Goal: Navigation & Orientation: Find specific page/section

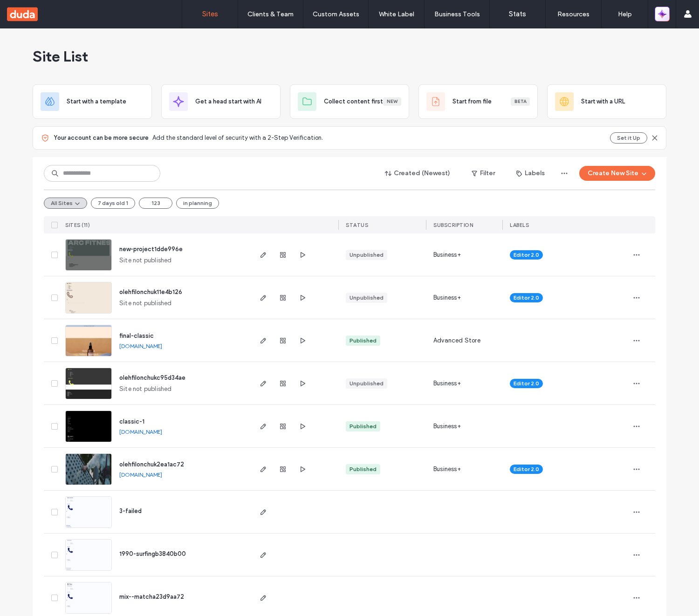
click at [662, 17] on icon "button" at bounding box center [660, 16] width 4 height 4
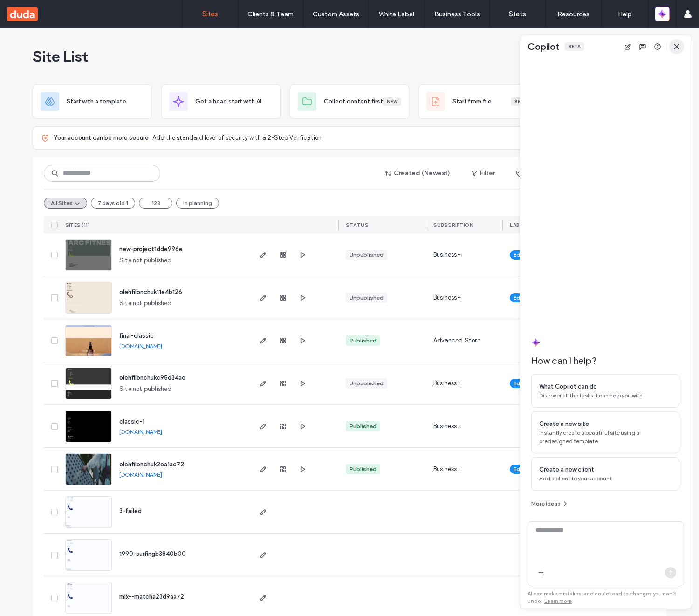
click at [675, 49] on icon "button" at bounding box center [676, 46] width 7 height 7
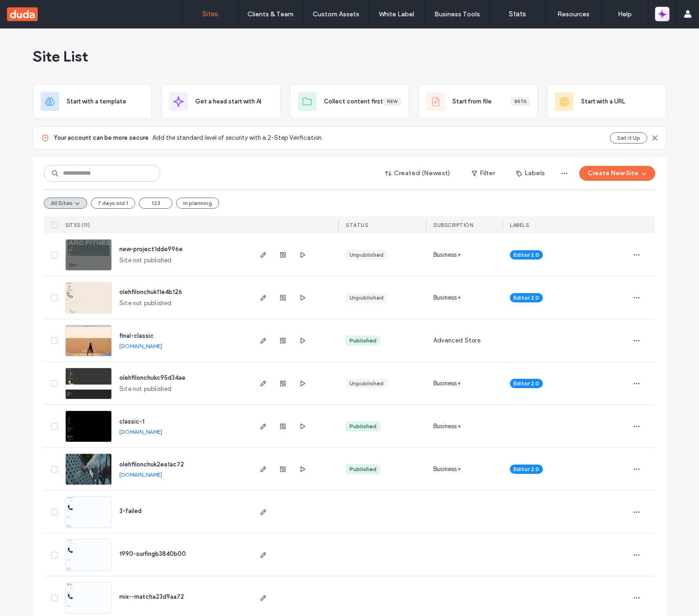
click at [666, 19] on button "button" at bounding box center [662, 14] width 15 height 15
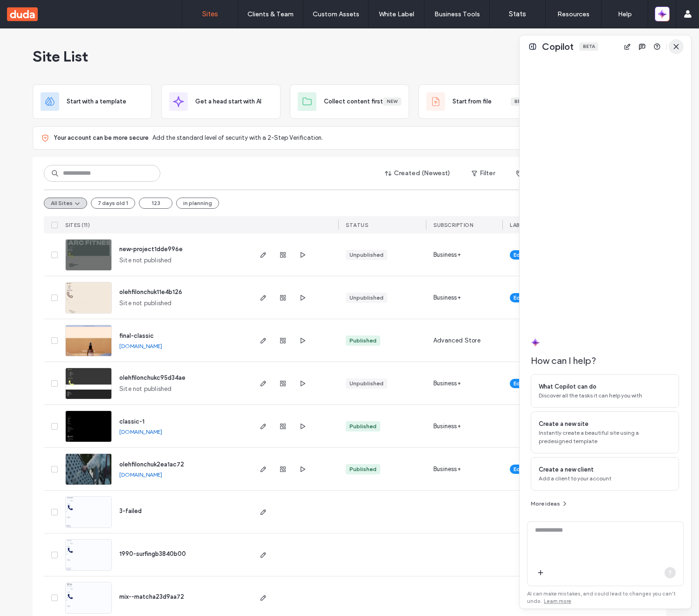
click at [671, 43] on span "button" at bounding box center [676, 46] width 15 height 15
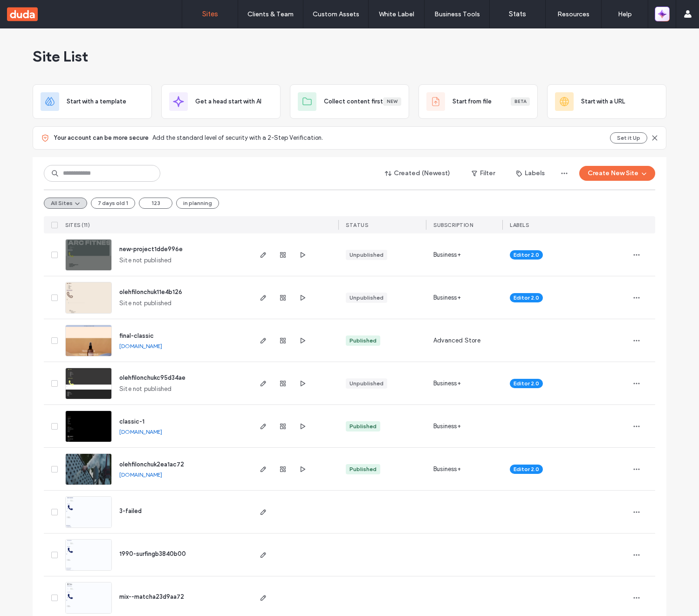
click at [663, 18] on icon "button" at bounding box center [662, 13] width 9 height 9
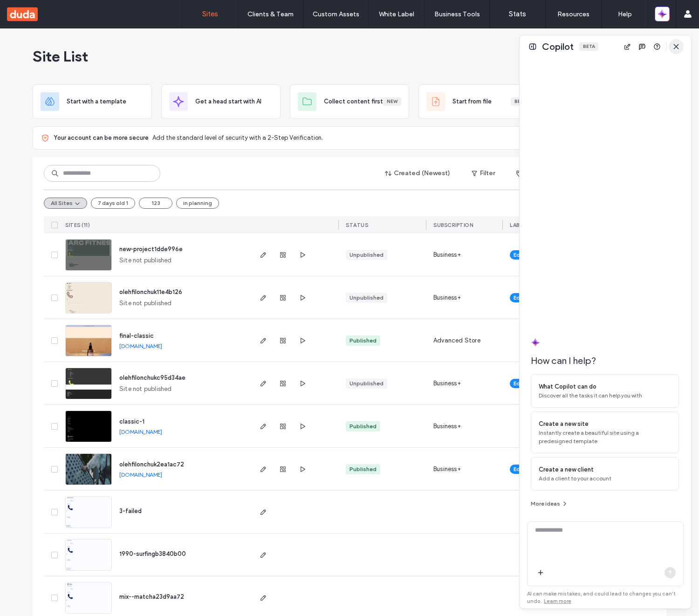
click at [683, 43] on span "button" at bounding box center [676, 46] width 15 height 15
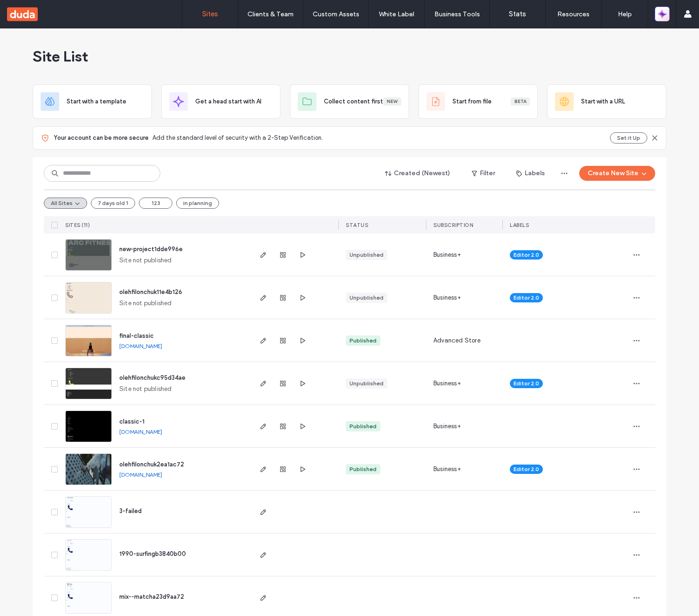
click at [662, 17] on icon "button" at bounding box center [662, 13] width 9 height 9
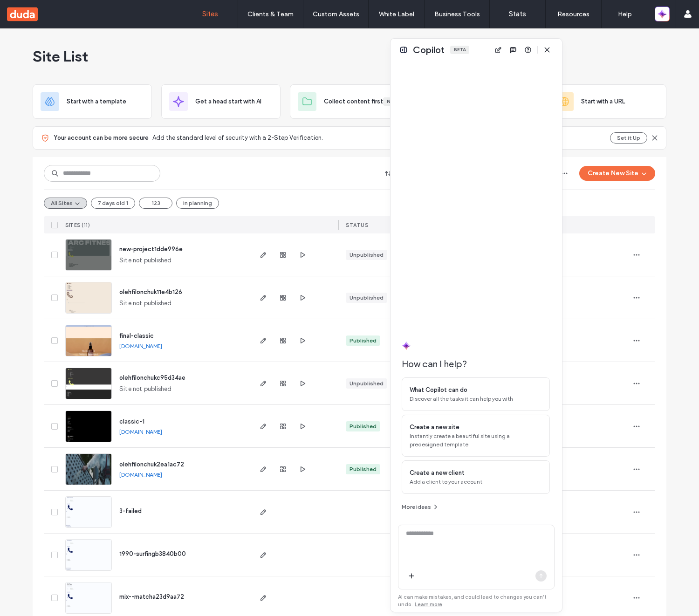
drag, startPoint x: 589, startPoint y: 47, endPoint x: 450, endPoint y: 48, distance: 138.4
click at [455, 49] on div "Beta" at bounding box center [459, 50] width 19 height 8
click at [395, 55] on div "Copilot Beta" at bounding box center [469, 49] width 172 height 22
click at [397, 50] on button at bounding box center [396, 49] width 11 height 11
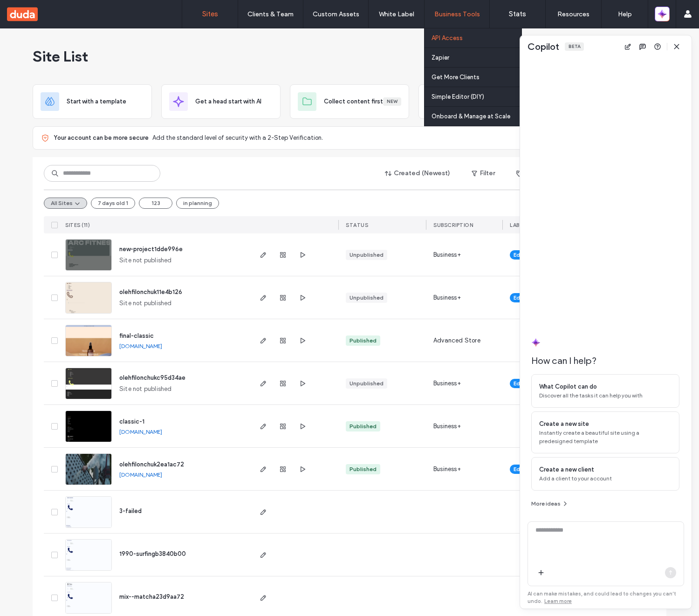
click at [432, 46] on link "API Access" at bounding box center [477, 37] width 90 height 19
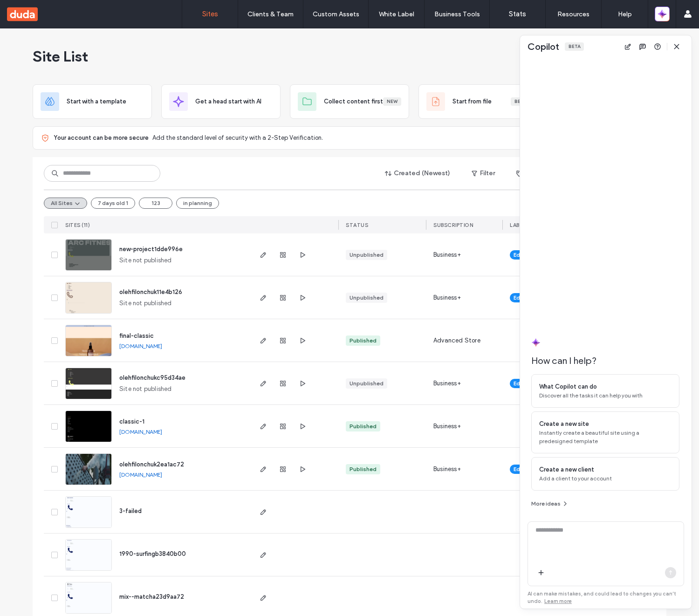
click at [197, 61] on div "Site List" at bounding box center [350, 56] width 634 height 56
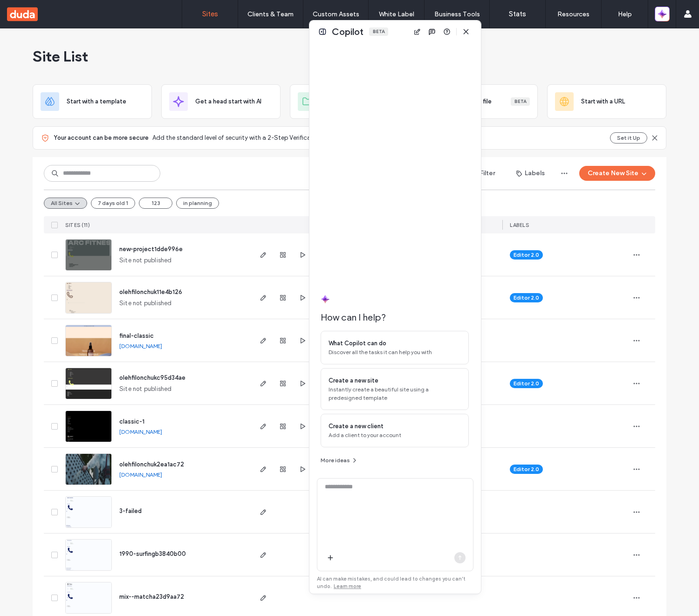
drag, startPoint x: 547, startPoint y: 49, endPoint x: 330, endPoint y: 34, distance: 218.2
click at [335, 34] on span "Copilot" at bounding box center [348, 32] width 32 height 12
click at [320, 31] on button at bounding box center [320, 31] width 11 height 11
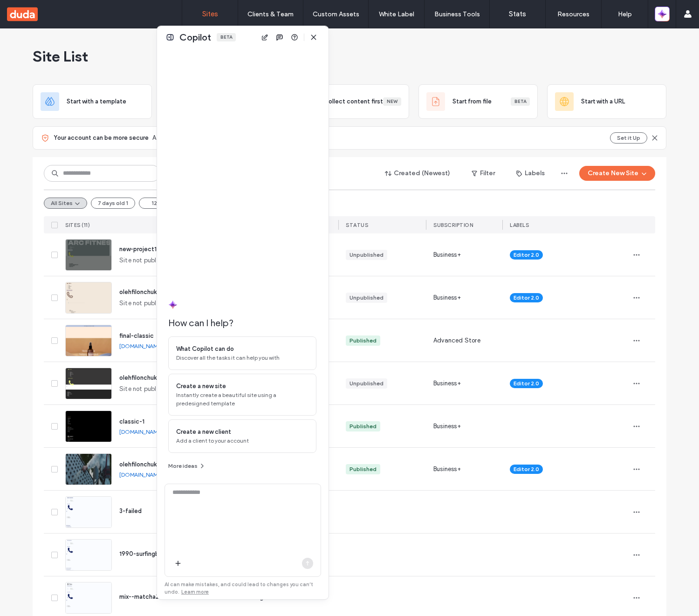
drag, startPoint x: 591, startPoint y: 51, endPoint x: 228, endPoint y: 41, distance: 363.2
click at [228, 41] on div "Copilot Beta" at bounding box center [243, 37] width 172 height 22
click at [310, 39] on icon "button" at bounding box center [313, 37] width 7 height 7
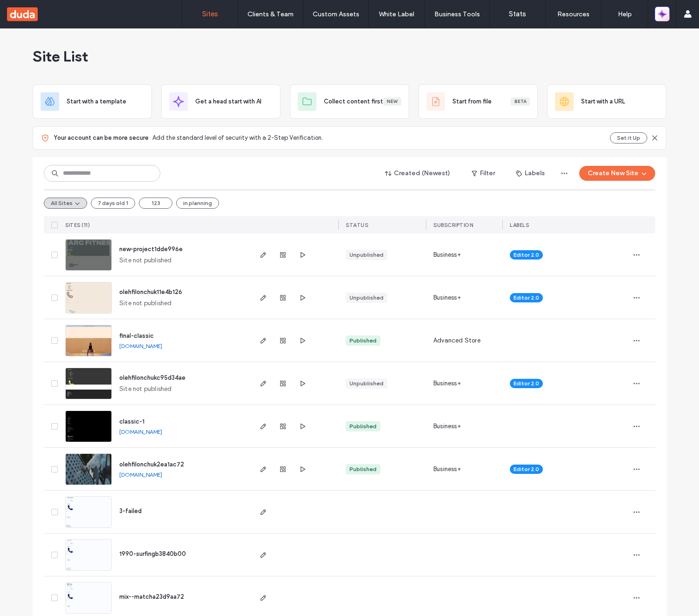
click at [656, 16] on button "button" at bounding box center [662, 14] width 15 height 15
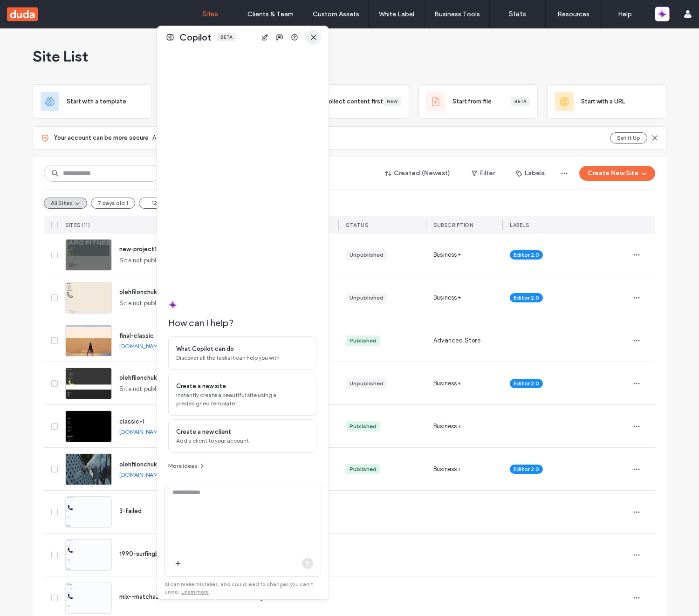
click at [310, 35] on icon "button" at bounding box center [313, 37] width 7 height 7
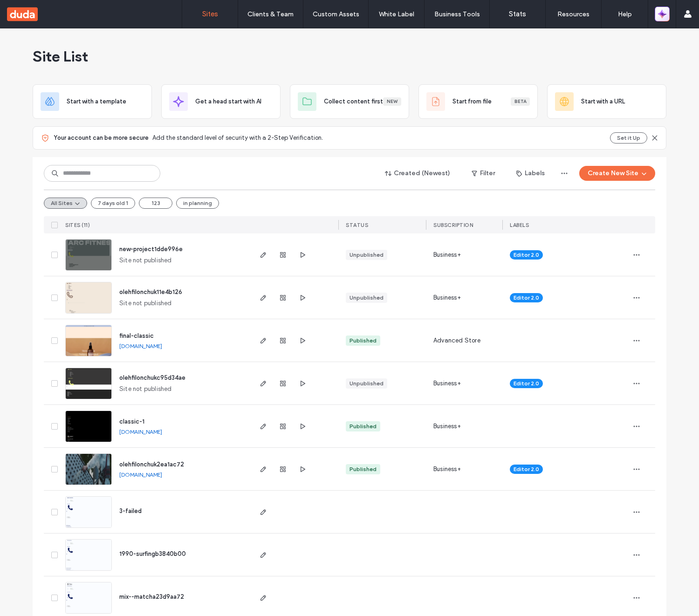
click at [667, 17] on button "button" at bounding box center [662, 14] width 15 height 15
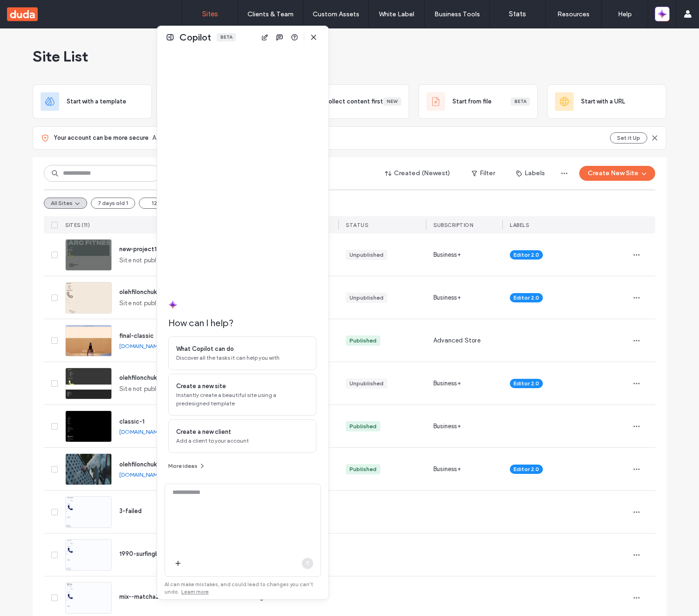
click at [161, 37] on div "Copilot Beta" at bounding box center [243, 37] width 172 height 22
click at [164, 38] on div "Copilot Beta" at bounding box center [243, 37] width 172 height 22
click at [174, 37] on button at bounding box center [170, 37] width 11 height 11
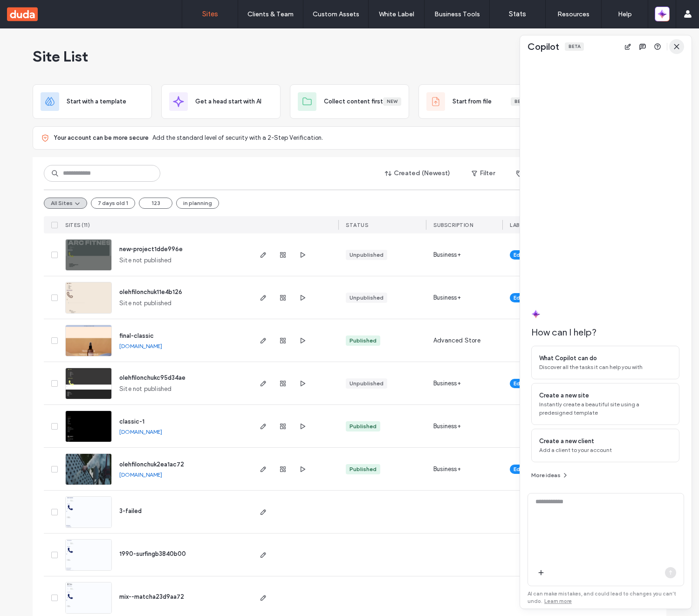
click at [677, 50] on span "button" at bounding box center [676, 46] width 15 height 15
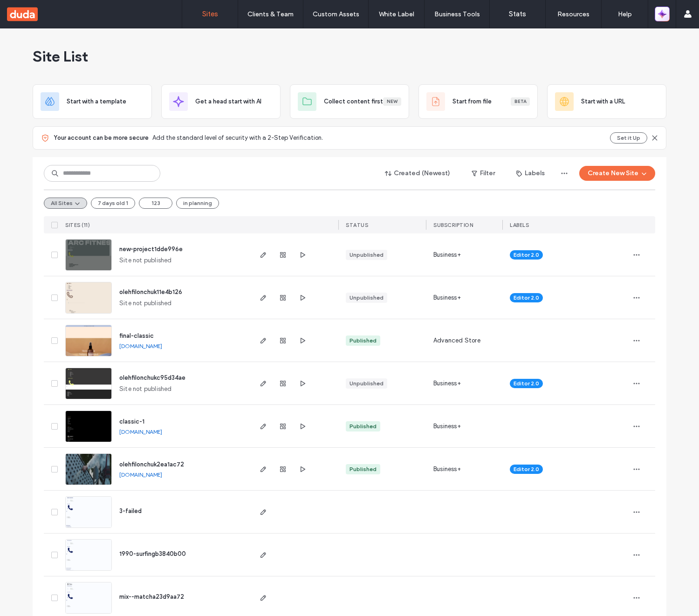
click at [665, 17] on icon "button" at bounding box center [662, 13] width 9 height 9
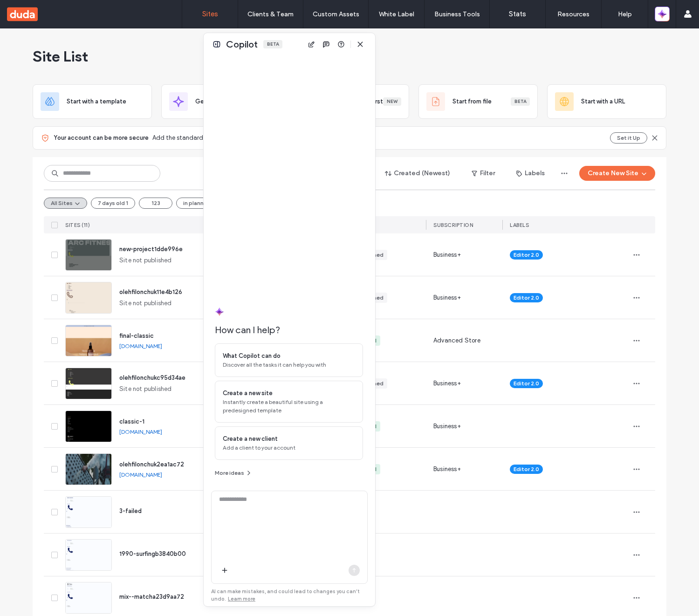
drag, startPoint x: 601, startPoint y: 51, endPoint x: 284, endPoint y: 49, distance: 317.0
click at [285, 49] on div "Copilot Beta" at bounding box center [290, 44] width 172 height 22
click at [220, 46] on button at bounding box center [216, 44] width 11 height 11
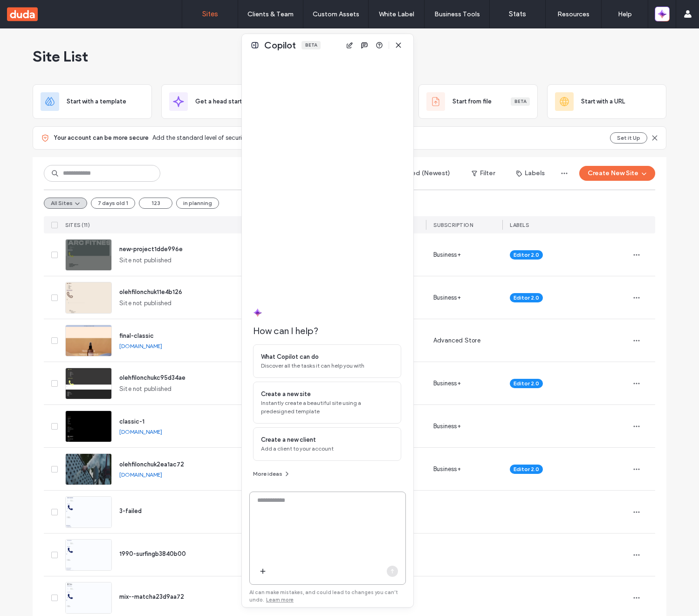
drag, startPoint x: 588, startPoint y: 52, endPoint x: 316, endPoint y: 51, distance: 271.3
click at [316, 51] on div "Copilot Beta" at bounding box center [328, 45] width 172 height 22
click at [258, 47] on button at bounding box center [253, 45] width 11 height 11
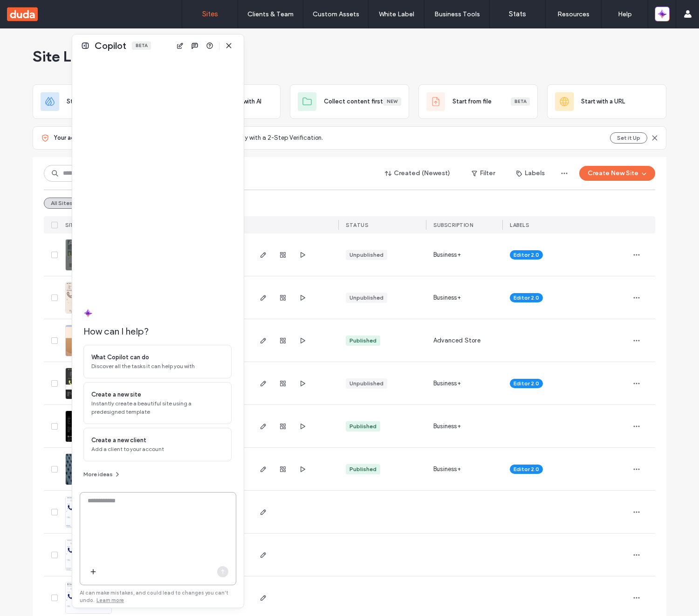
drag, startPoint x: 601, startPoint y: 55, endPoint x: 153, endPoint y: 54, distance: 447.9
click at [153, 54] on div "Copilot Beta" at bounding box center [158, 45] width 172 height 22
click at [87, 46] on button at bounding box center [85, 45] width 11 height 11
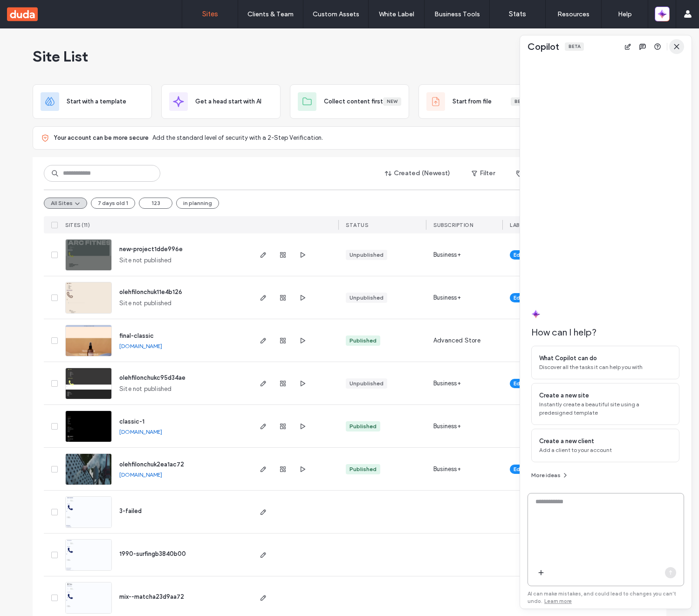
click at [679, 45] on use "button" at bounding box center [676, 46] width 4 height 4
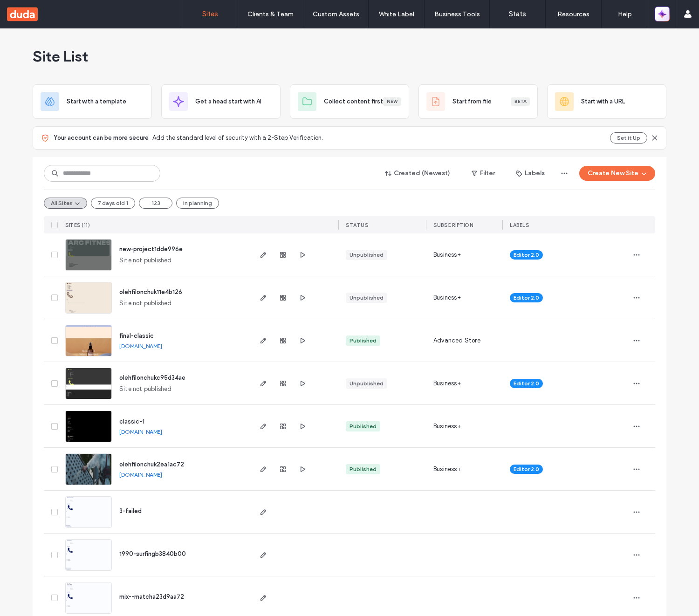
click at [663, 12] on icon "button" at bounding box center [664, 12] width 4 height 4
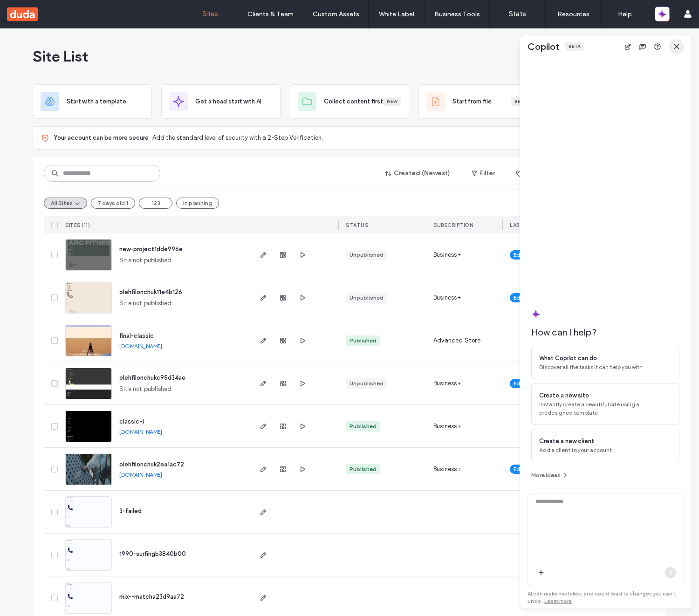
click at [675, 43] on icon "button" at bounding box center [676, 46] width 7 height 7
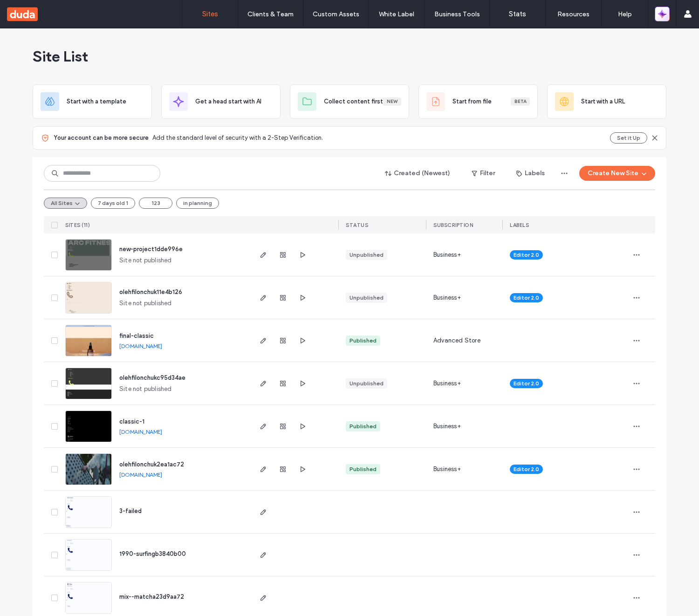
click at [662, 11] on icon "button" at bounding box center [664, 12] width 4 height 4
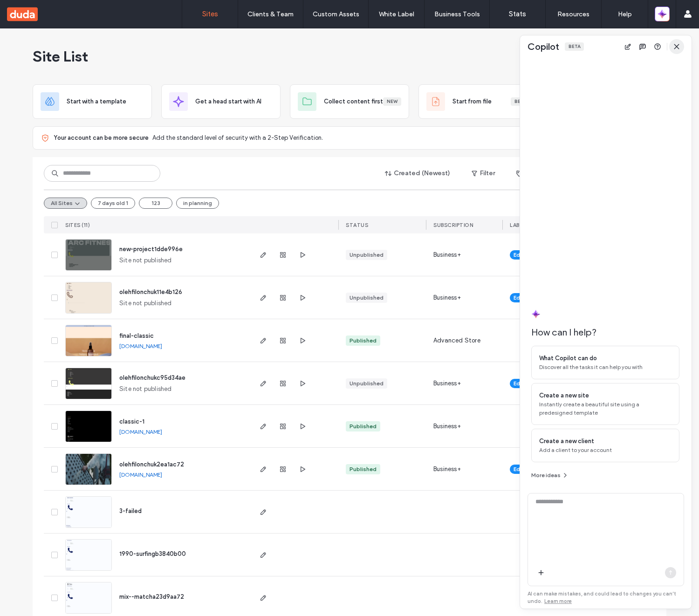
click at [674, 50] on icon "button" at bounding box center [676, 46] width 7 height 7
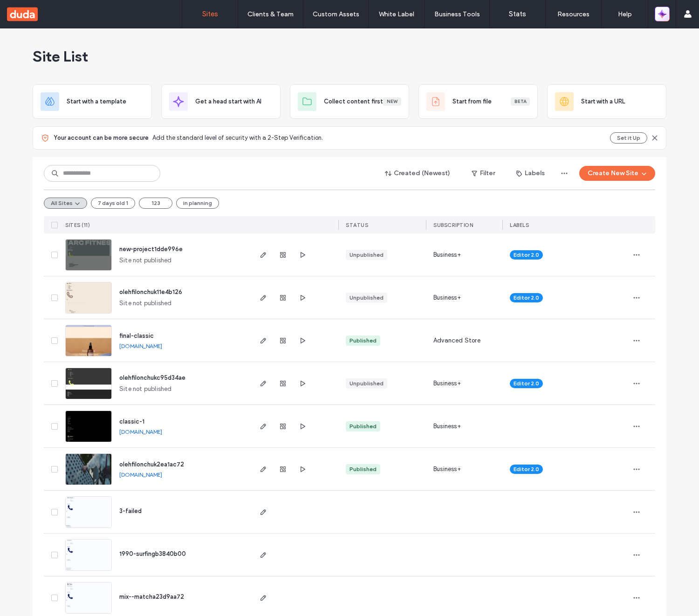
click at [660, 13] on icon "button" at bounding box center [660, 12] width 4 height 4
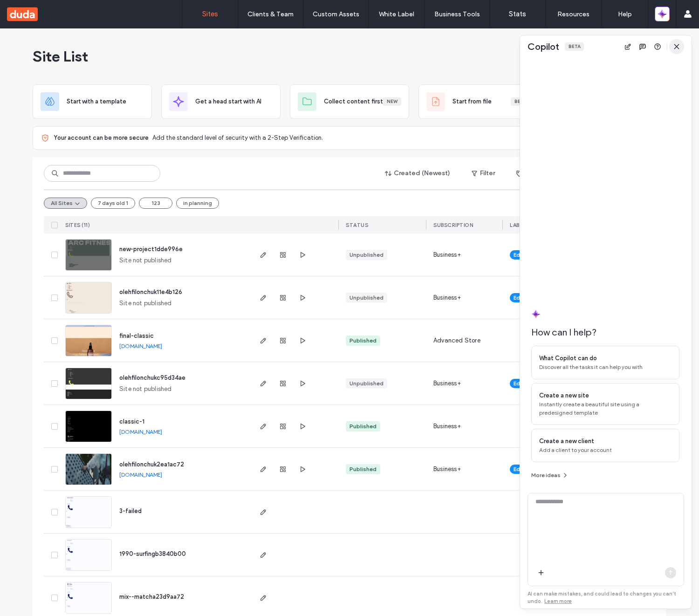
click at [677, 48] on icon "button" at bounding box center [676, 46] width 7 height 7
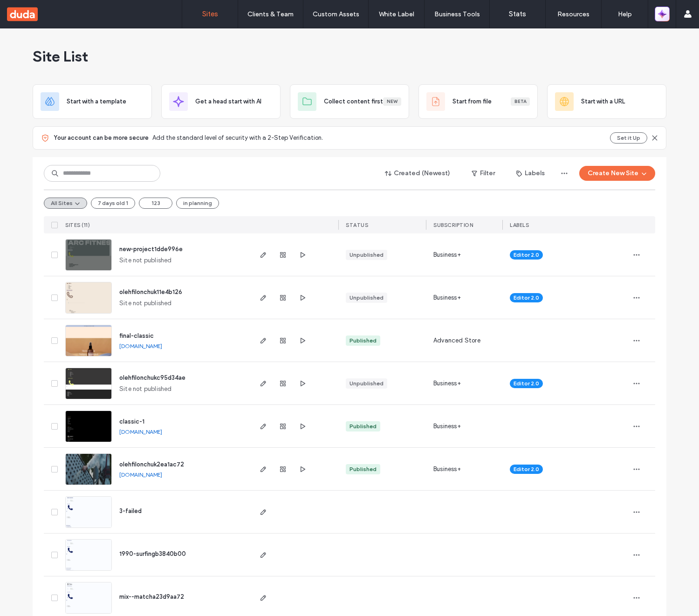
click at [663, 17] on icon "button" at bounding box center [662, 13] width 9 height 9
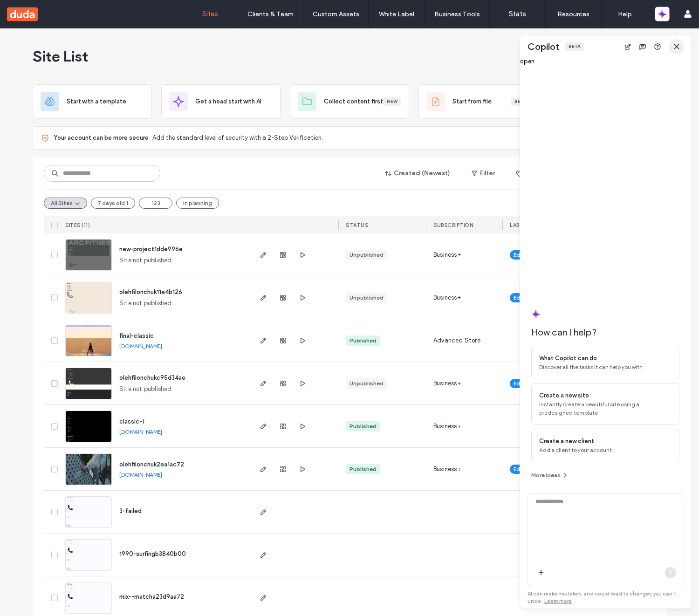
click at [676, 41] on span "button" at bounding box center [676, 46] width 15 height 15
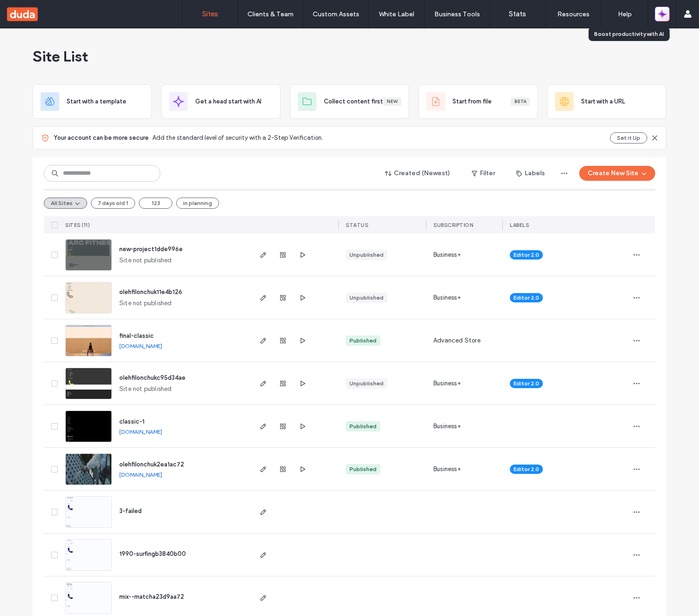
click at [663, 12] on icon "button" at bounding box center [664, 12] width 4 height 4
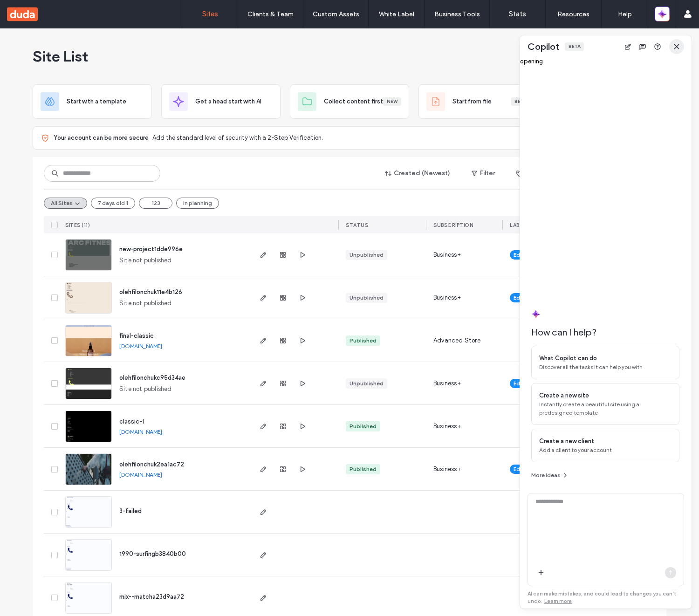
click at [675, 48] on use "button" at bounding box center [676, 46] width 4 height 4
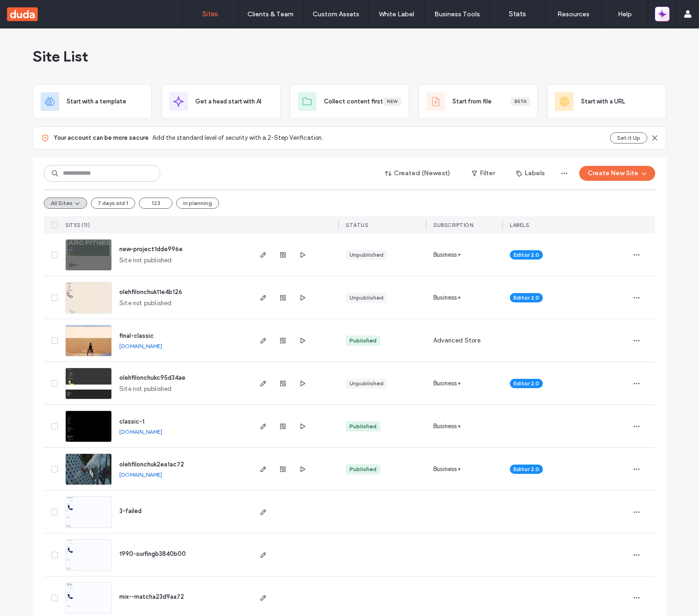
click at [664, 16] on icon "button" at bounding box center [662, 13] width 9 height 9
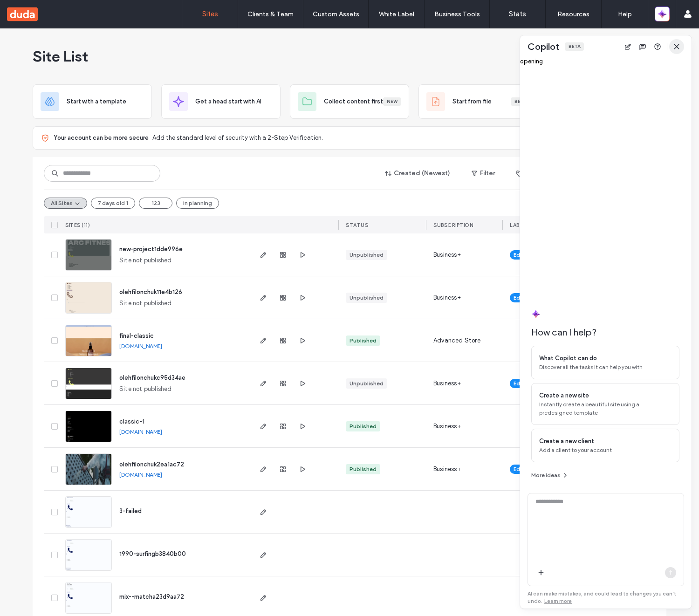
click at [679, 47] on icon "button" at bounding box center [676, 46] width 7 height 7
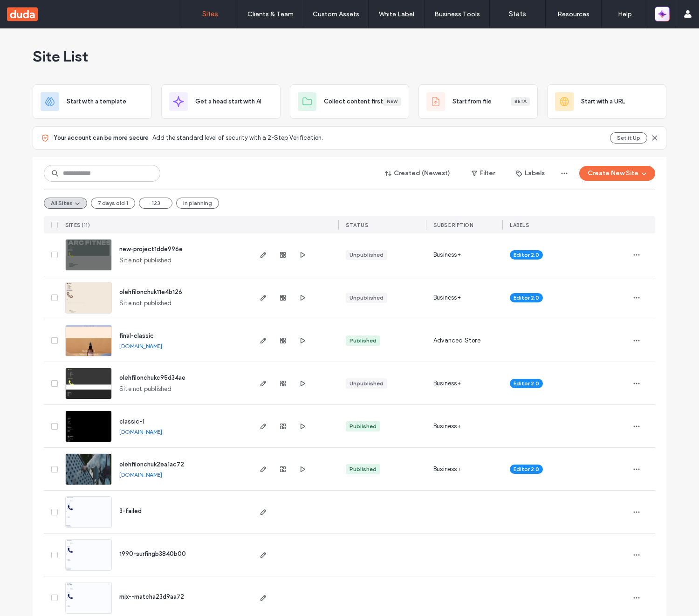
click at [662, 16] on icon "button" at bounding box center [660, 16] width 4 height 4
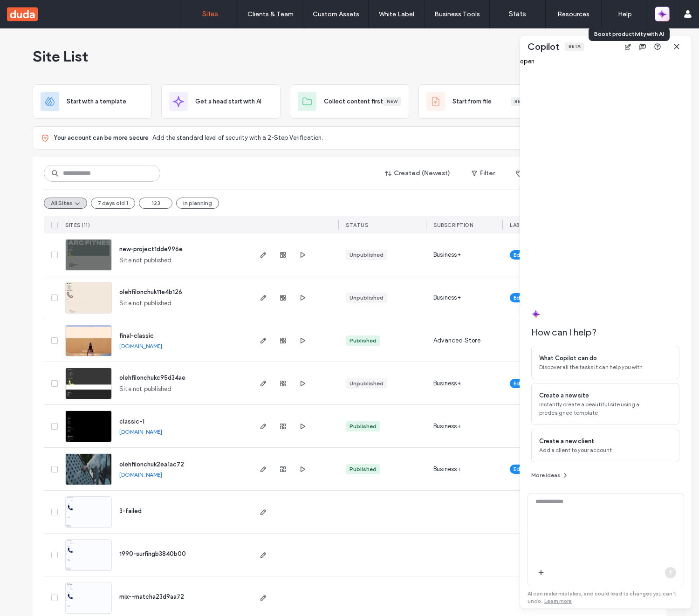
click at [663, 14] on icon "button" at bounding box center [663, 15] width 2 height 2
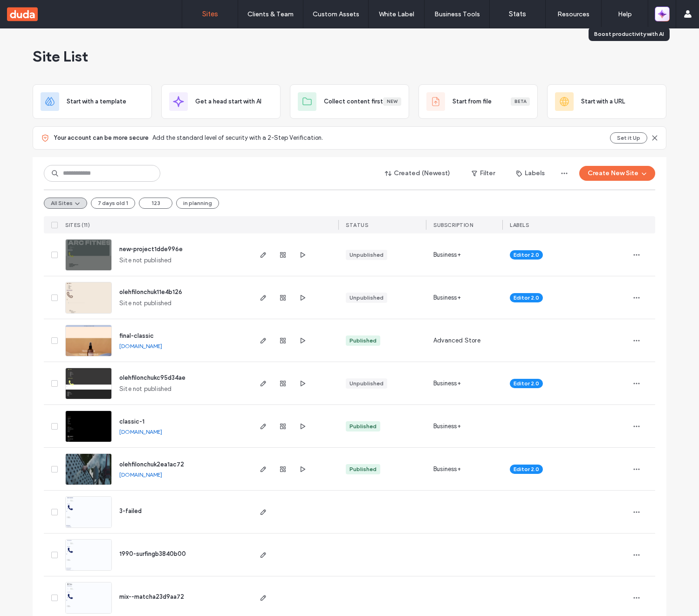
click at [663, 14] on icon "button" at bounding box center [663, 15] width 2 height 2
click at [666, 17] on icon "button" at bounding box center [662, 13] width 9 height 9
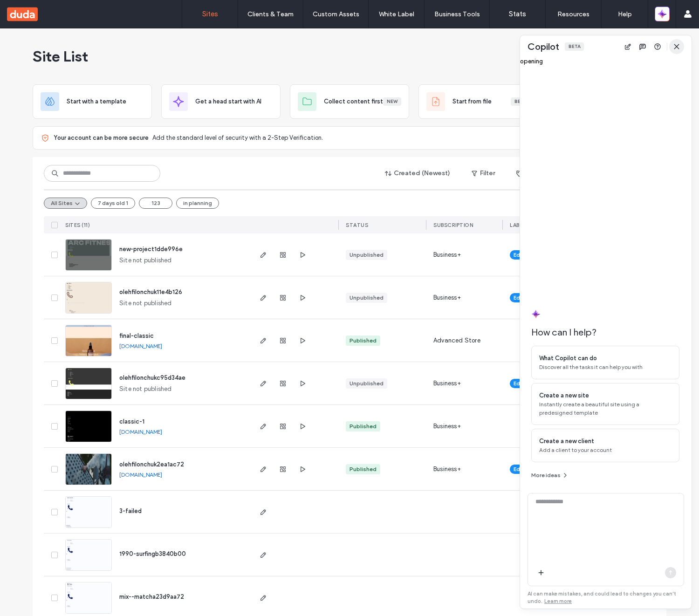
click at [681, 43] on span "button" at bounding box center [676, 46] width 15 height 15
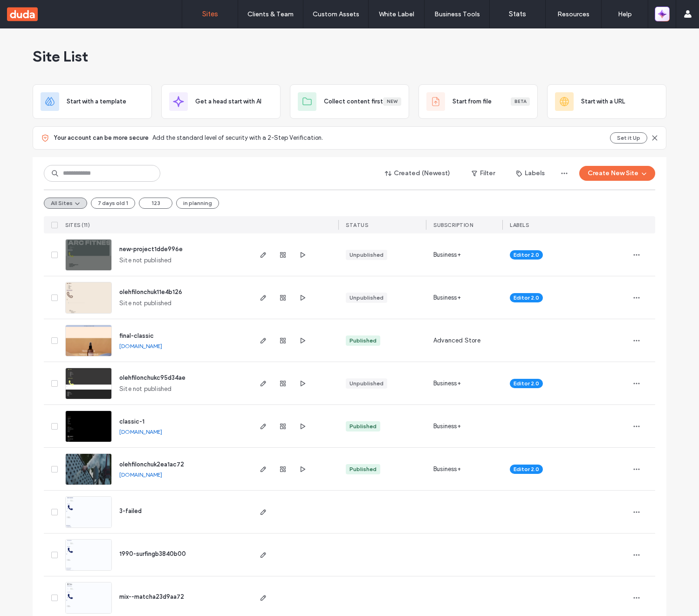
click at [663, 17] on icon "button" at bounding box center [662, 13] width 9 height 9
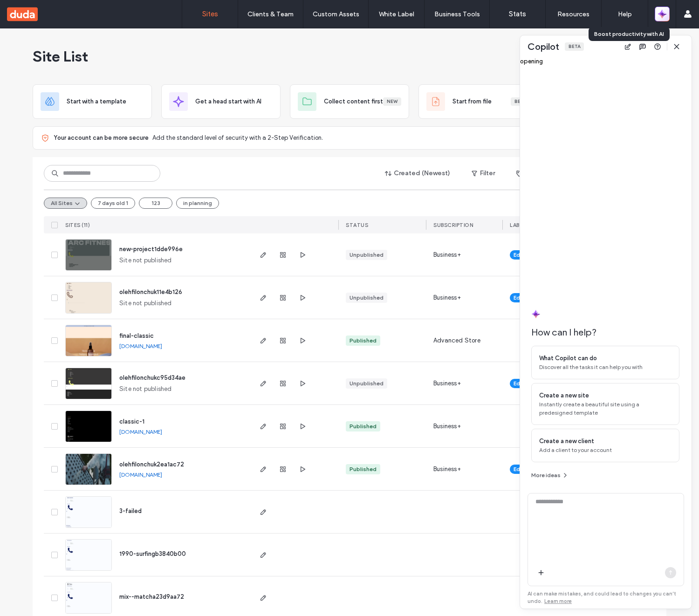
click at [663, 17] on icon "button" at bounding box center [662, 13] width 9 height 9
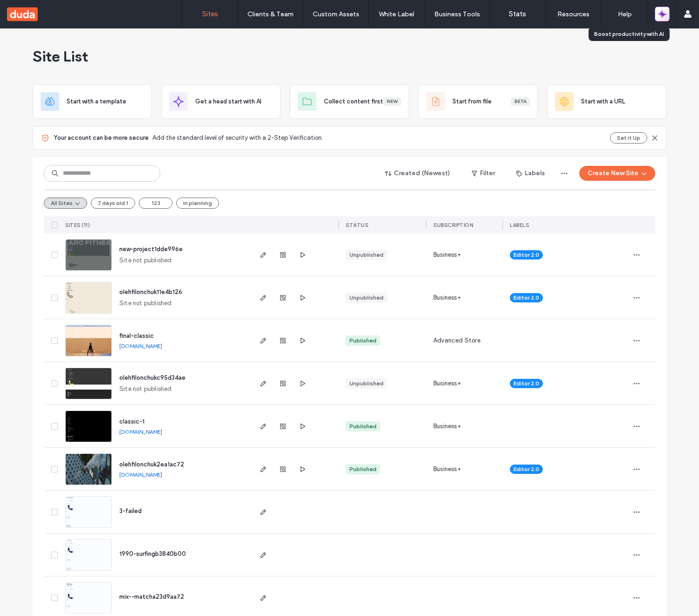
click at [663, 17] on icon "button" at bounding box center [662, 13] width 9 height 9
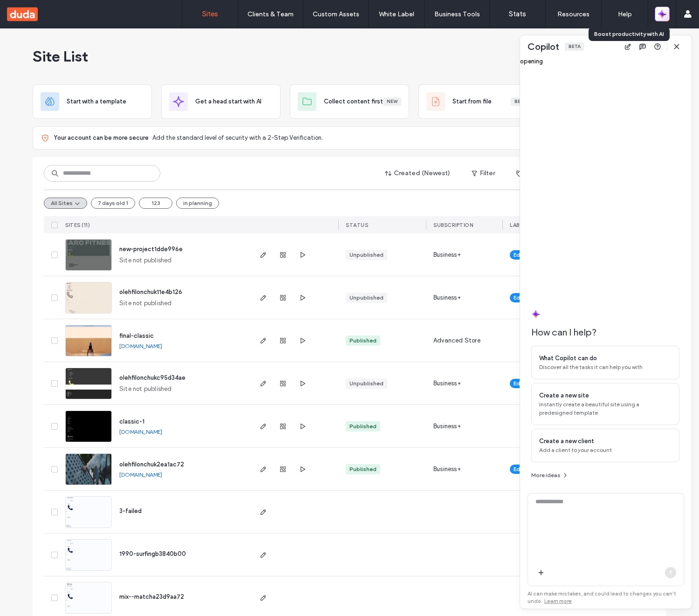
click at [663, 17] on icon "button" at bounding box center [662, 13] width 9 height 9
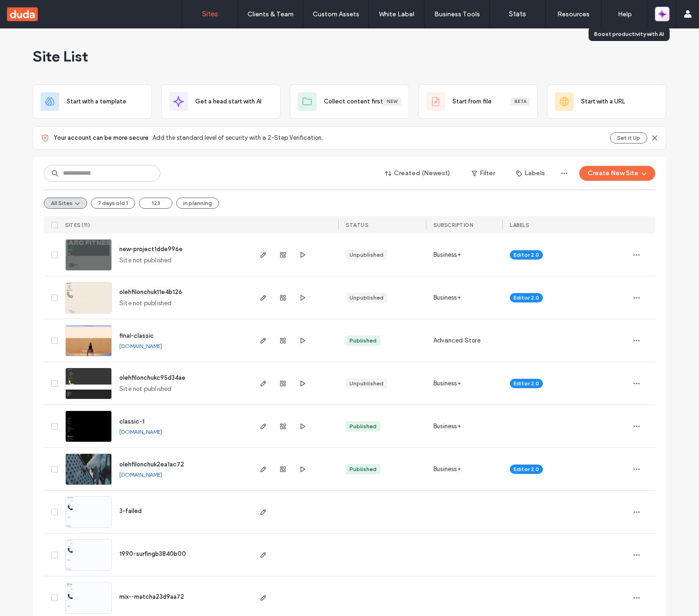
click at [663, 17] on icon "button" at bounding box center [662, 13] width 9 height 9
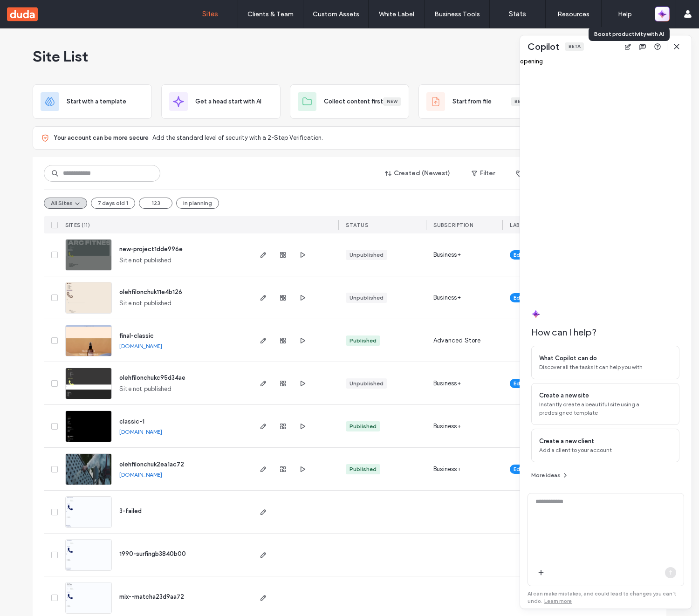
click at [663, 17] on icon "button" at bounding box center [662, 13] width 9 height 9
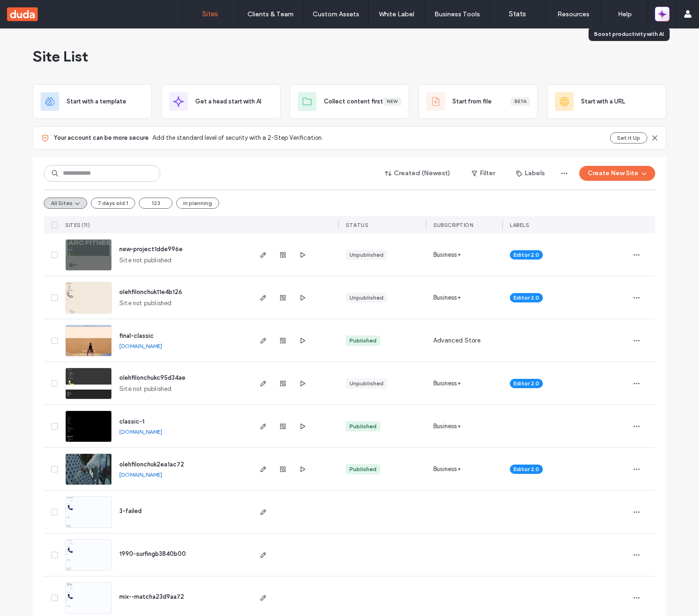
click at [663, 17] on icon "button" at bounding box center [662, 13] width 9 height 9
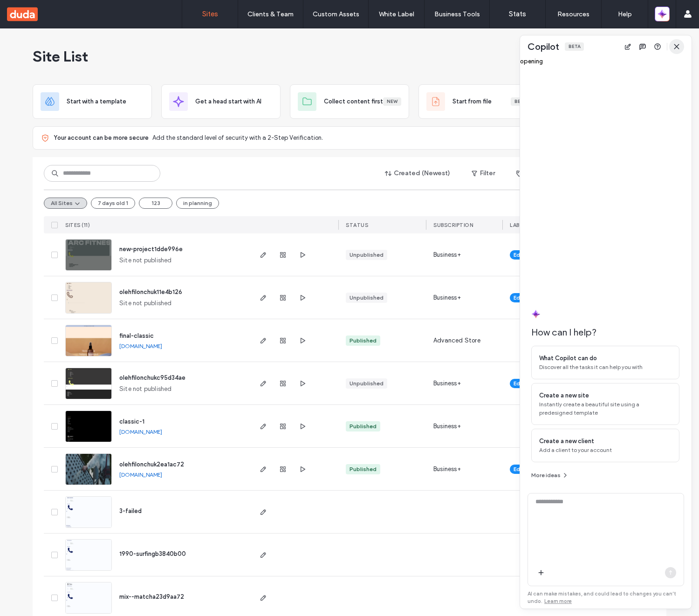
click at [683, 47] on span "button" at bounding box center [676, 46] width 15 height 15
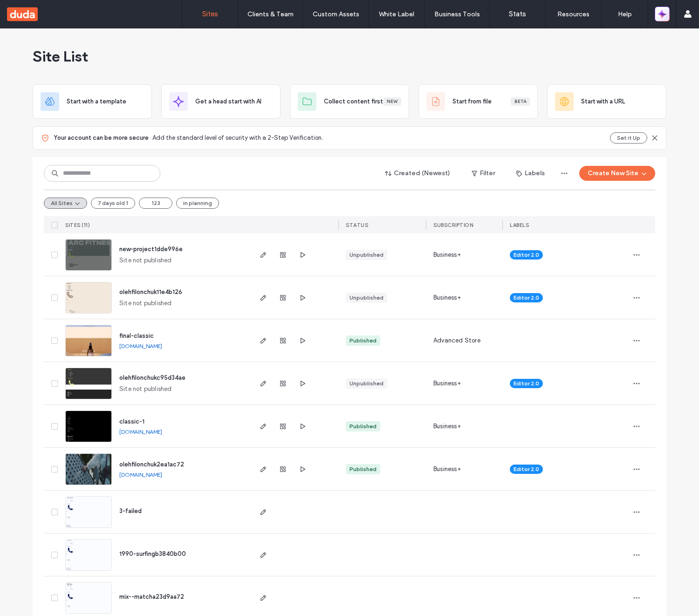
click at [663, 18] on icon "button" at bounding box center [662, 13] width 9 height 9
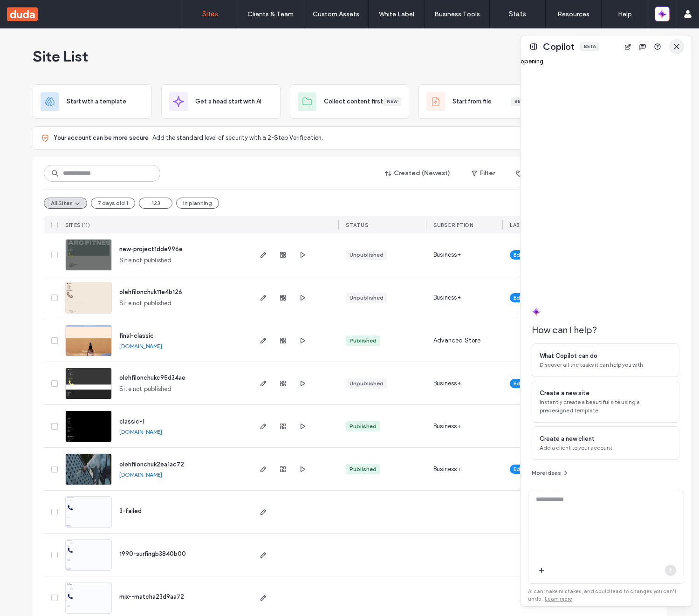
click at [682, 48] on span "button" at bounding box center [676, 46] width 15 height 15
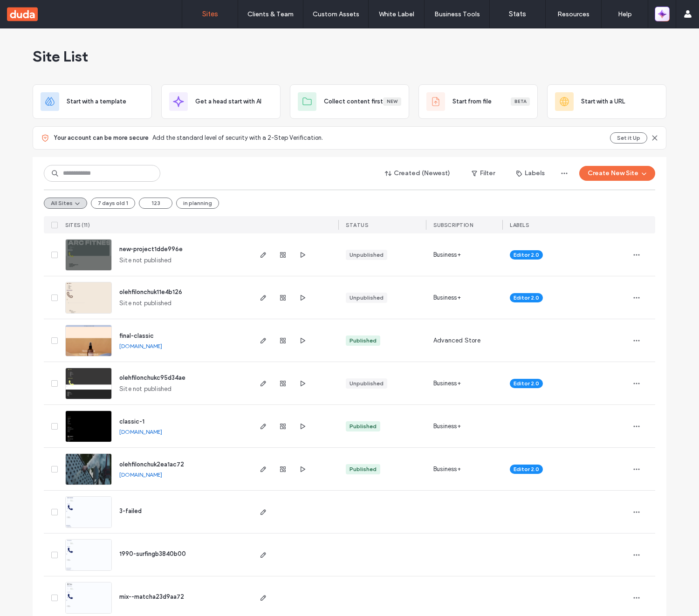
click at [664, 19] on span "button" at bounding box center [662, 13] width 8 height 13
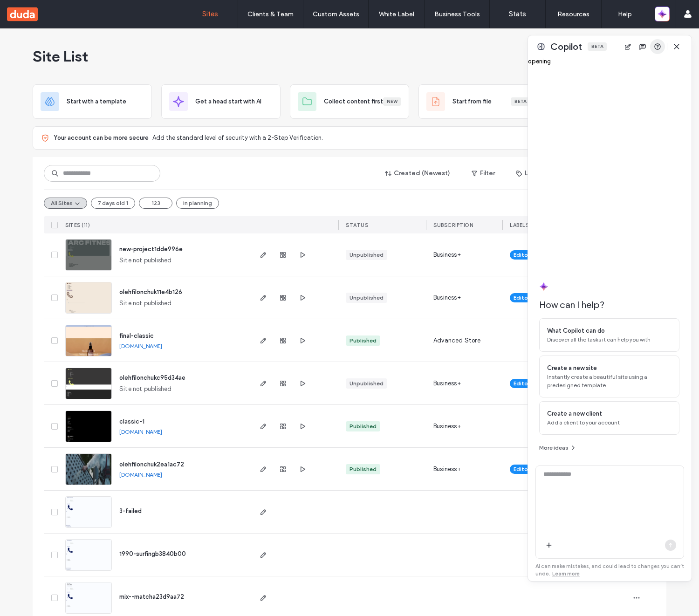
click at [682, 47] on div at bounding box center [652, 46] width 64 height 15
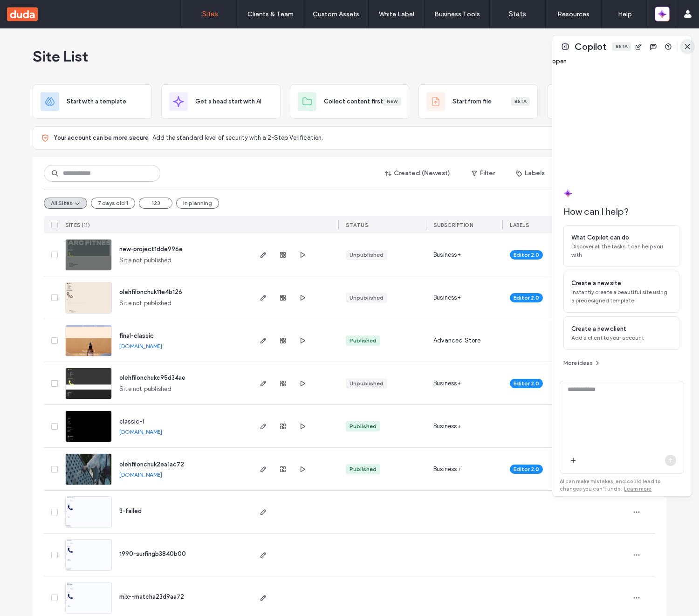
click at [687, 49] on icon "button" at bounding box center [687, 46] width 7 height 7
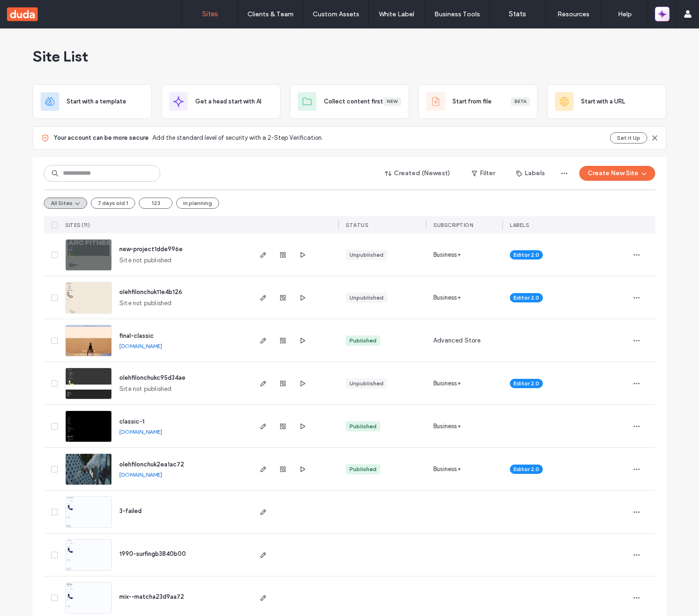
click at [664, 19] on span "button" at bounding box center [662, 13] width 8 height 13
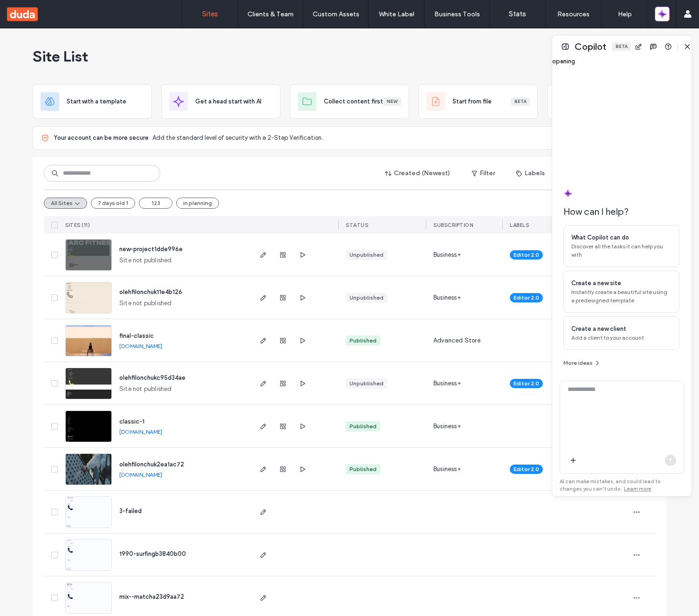
click at [661, 86] on div at bounding box center [622, 119] width 116 height 109
click at [667, 49] on use "button" at bounding box center [669, 46] width 6 height 6
click at [688, 46] on use "button" at bounding box center [688, 46] width 4 height 4
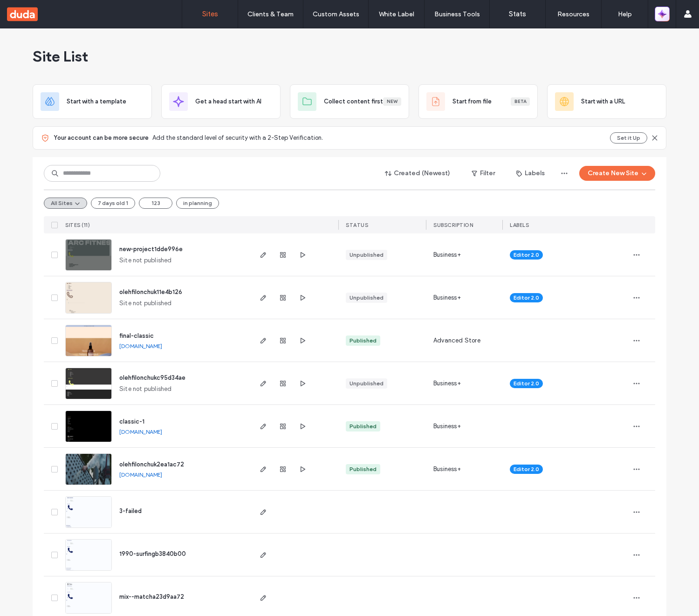
click at [665, 16] on icon "button" at bounding box center [662, 13] width 9 height 9
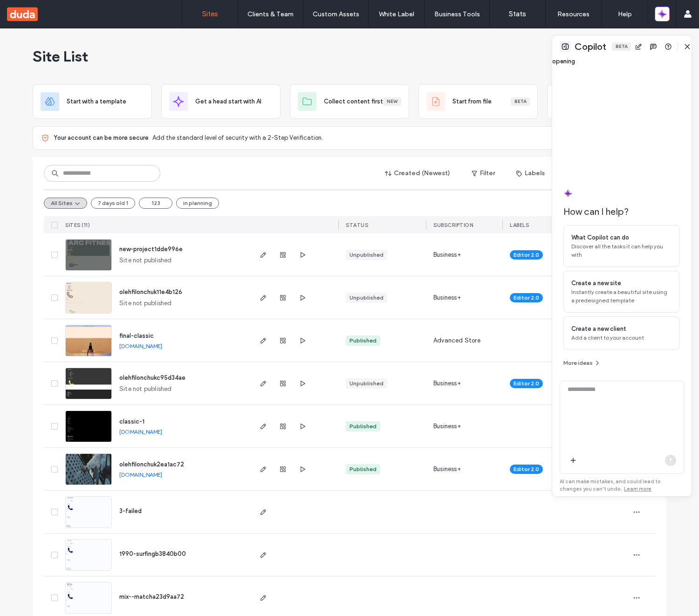
click at [565, 46] on button at bounding box center [565, 46] width 11 height 11
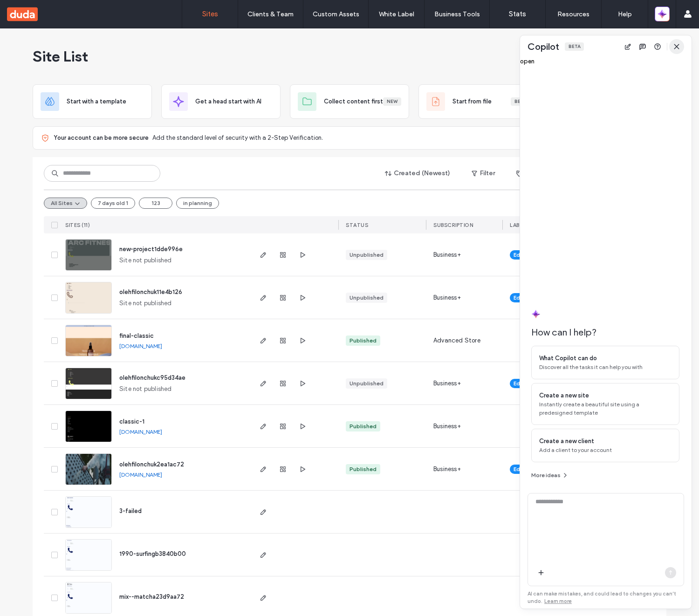
click at [675, 48] on use "button" at bounding box center [676, 46] width 4 height 4
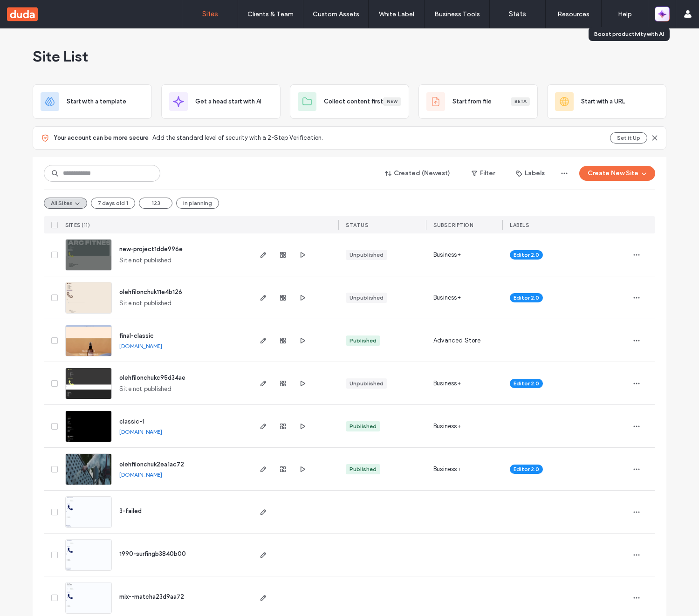
click at [665, 14] on icon "button" at bounding box center [664, 12] width 4 height 4
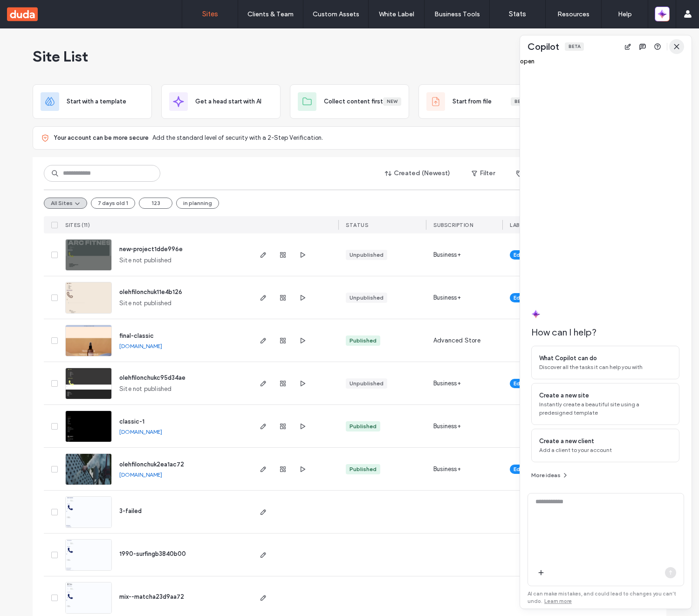
click at [678, 44] on icon "button" at bounding box center [676, 46] width 7 height 7
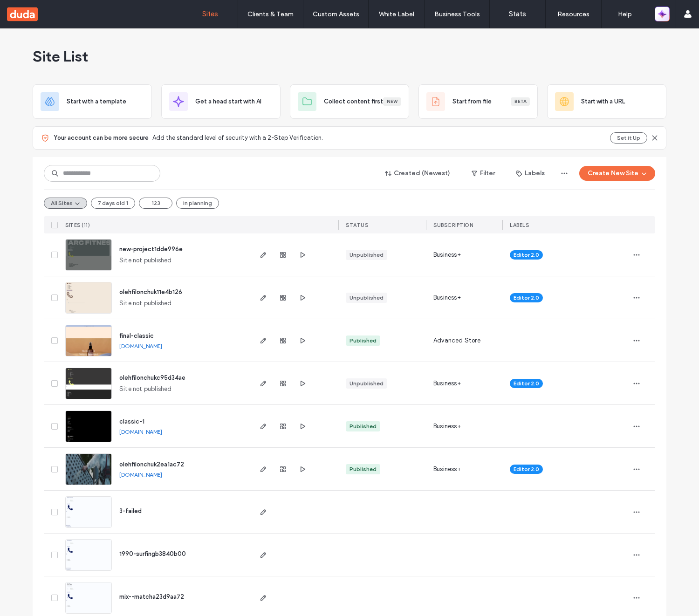
click at [665, 14] on icon "button" at bounding box center [664, 16] width 4 height 4
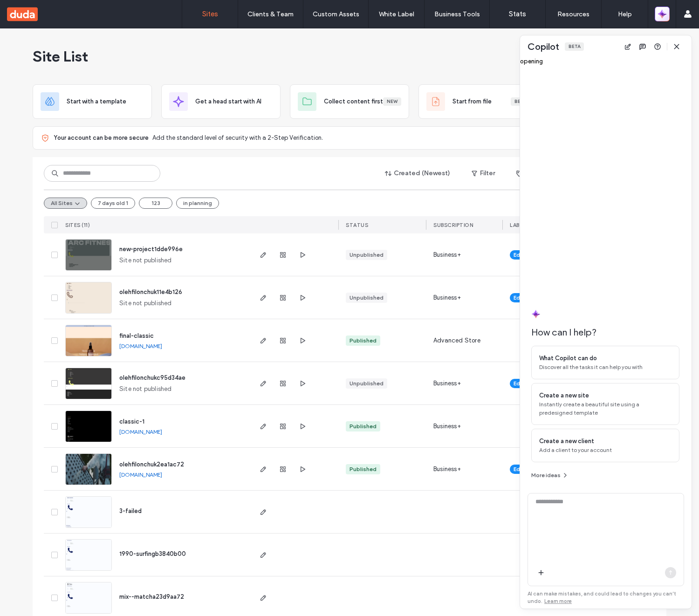
click at [665, 14] on icon "button" at bounding box center [664, 16] width 4 height 4
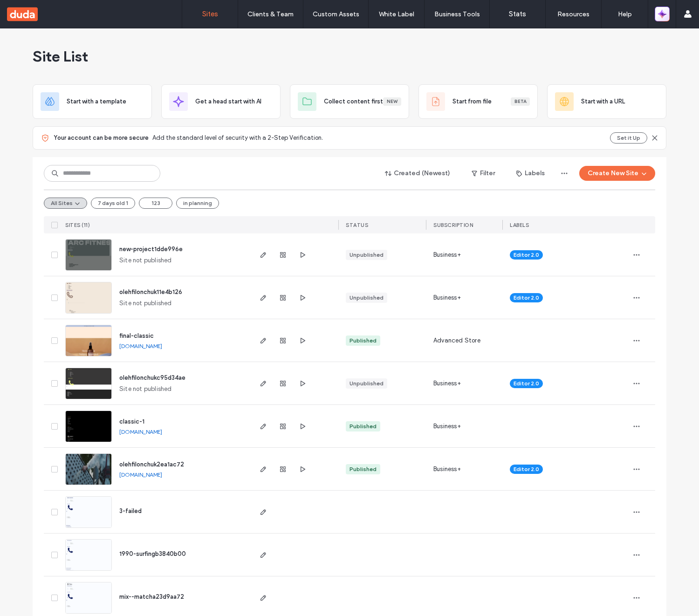
click at [665, 14] on icon "button" at bounding box center [664, 16] width 4 height 4
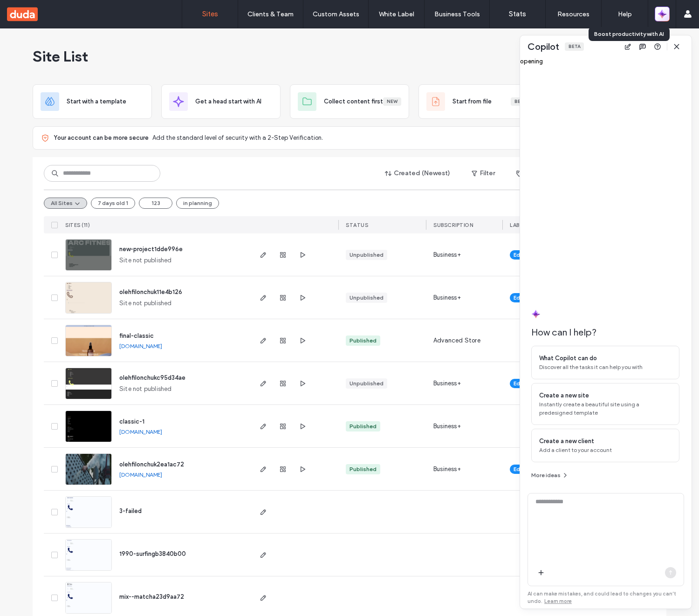
click at [665, 14] on icon "button" at bounding box center [664, 16] width 4 height 4
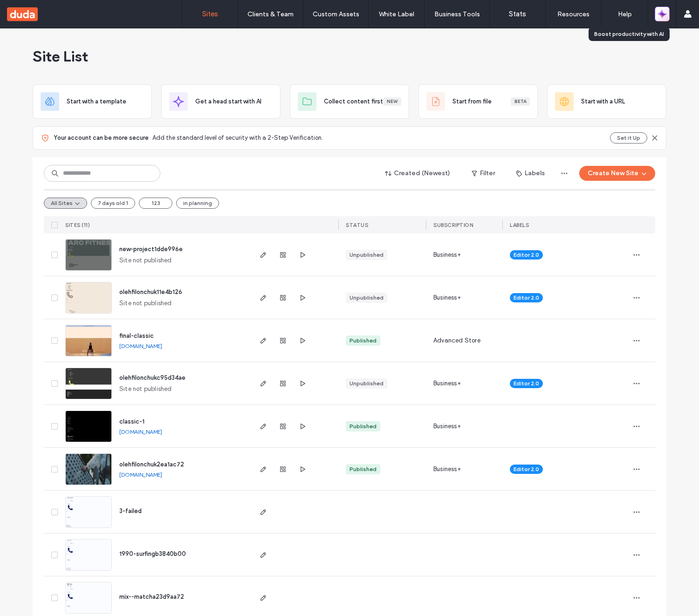
click at [665, 14] on icon "button" at bounding box center [664, 16] width 4 height 4
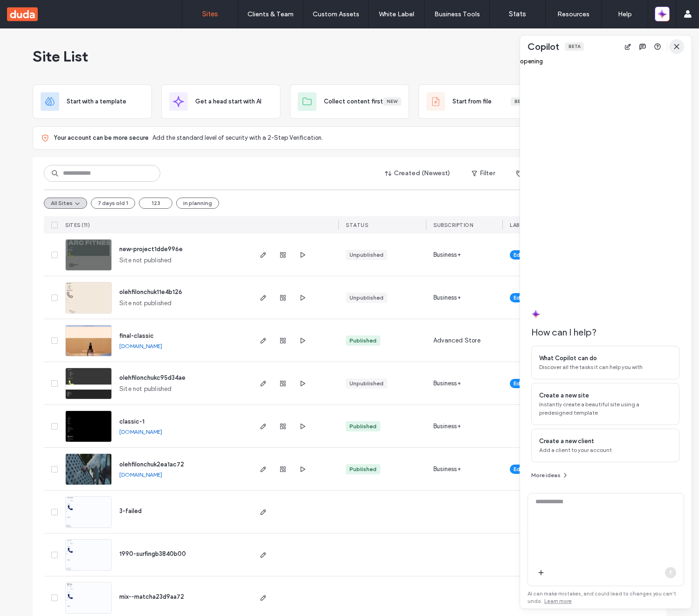
click at [673, 45] on icon "button" at bounding box center [676, 46] width 7 height 7
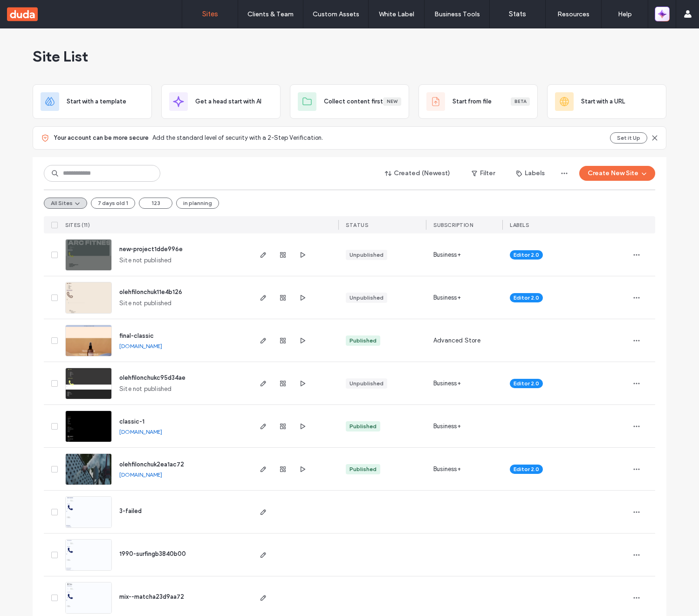
click at [658, 14] on icon "button" at bounding box center [660, 16] width 4 height 4
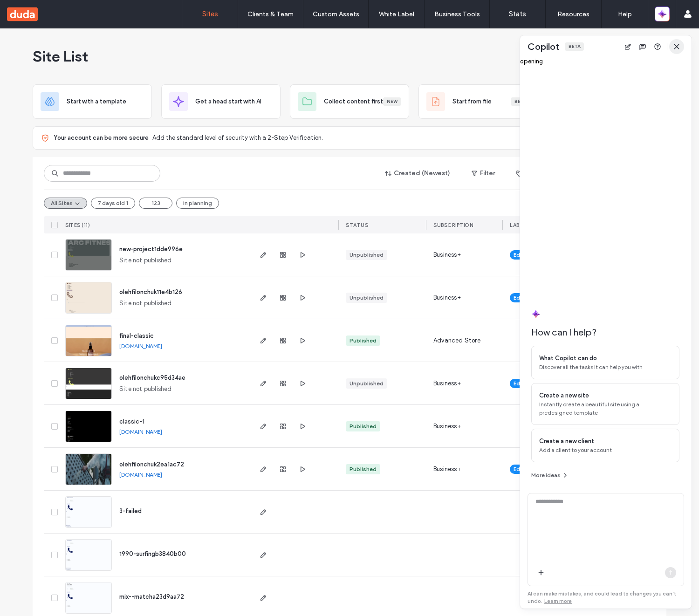
click at [680, 47] on icon "button" at bounding box center [676, 46] width 7 height 7
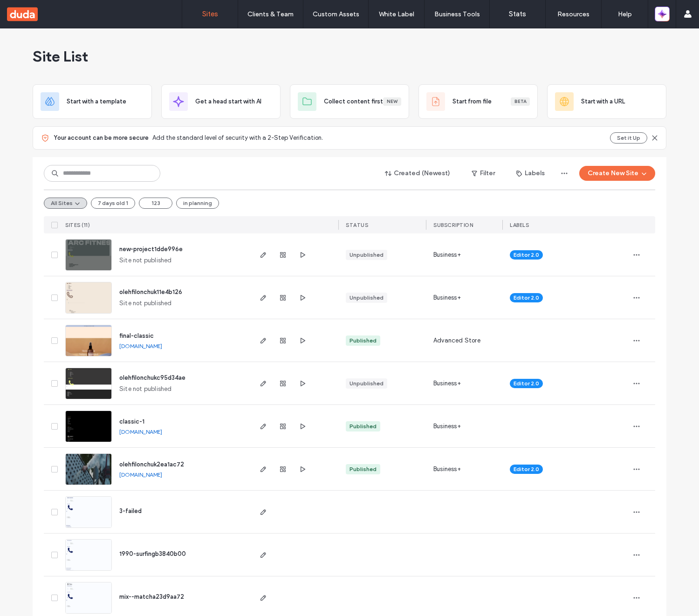
click at [587, 76] on div "Site List" at bounding box center [350, 56] width 634 height 56
click at [665, 17] on icon "button" at bounding box center [662, 13] width 9 height 9
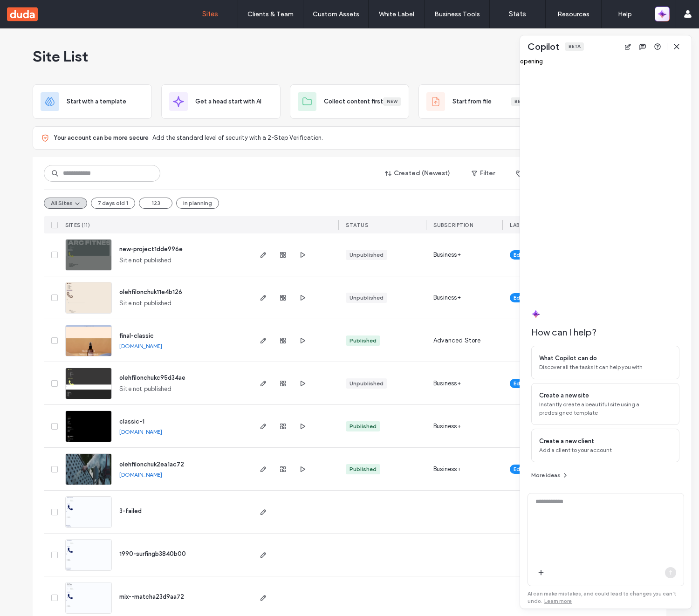
click at [665, 17] on icon "button" at bounding box center [662, 13] width 9 height 9
click at [675, 46] on icon "button" at bounding box center [676, 46] width 7 height 7
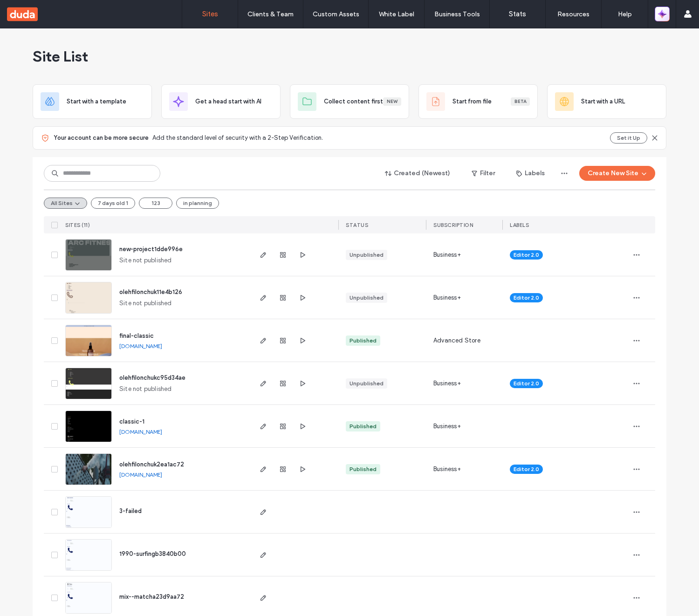
click at [665, 10] on icon "button" at bounding box center [662, 13] width 9 height 9
click at [663, 12] on icon "button" at bounding box center [664, 12] width 4 height 4
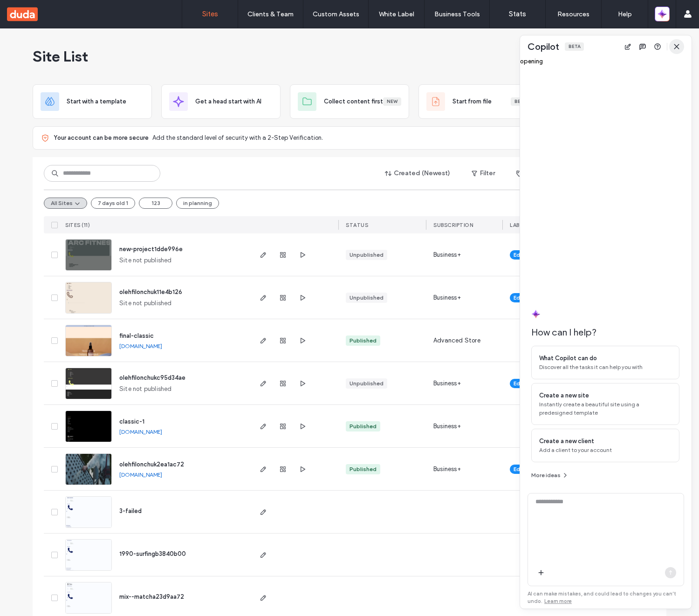
click at [681, 52] on span "button" at bounding box center [676, 46] width 15 height 15
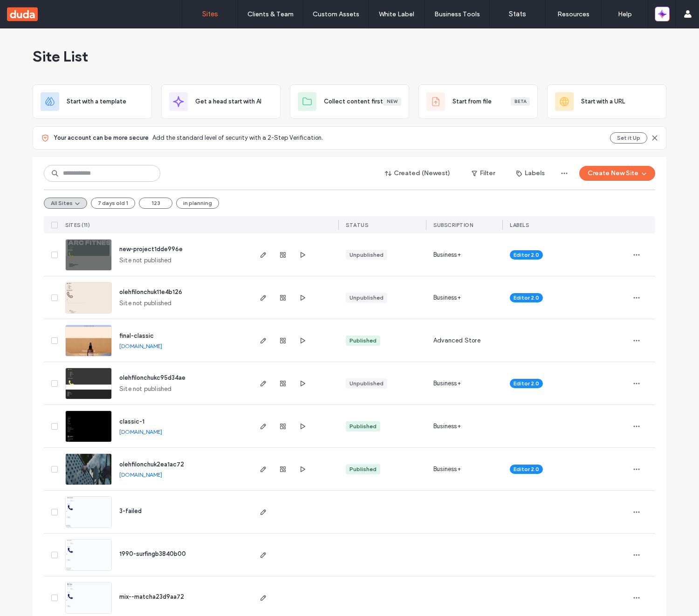
scroll to position [361, 0]
click at [664, 13] on icon "button" at bounding box center [664, 12] width 4 height 4
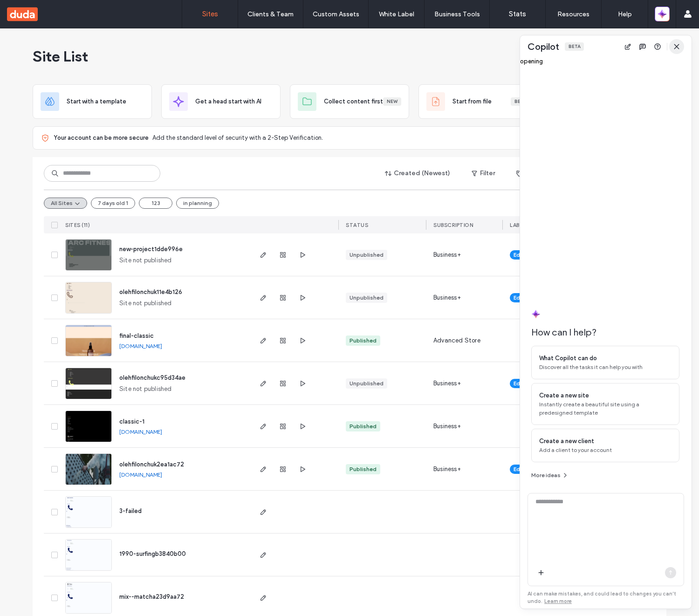
scroll to position [0, 0]
click at [680, 44] on icon "button" at bounding box center [676, 46] width 7 height 7
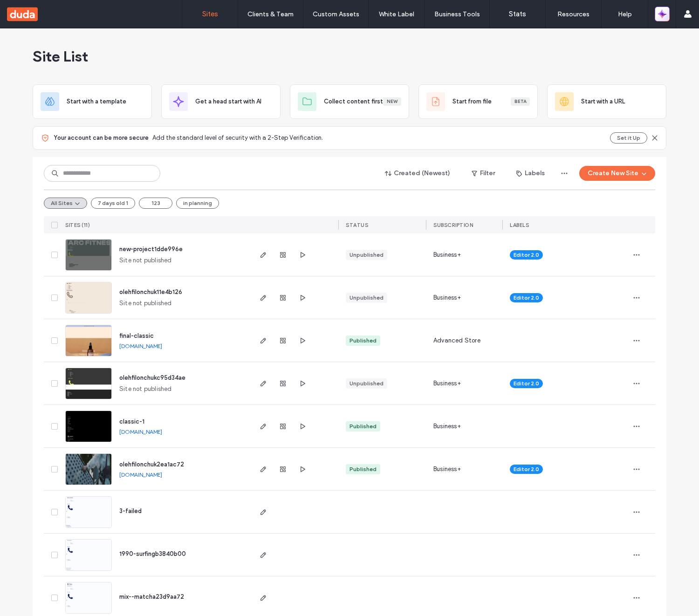
click at [663, 11] on icon "button" at bounding box center [664, 12] width 4 height 4
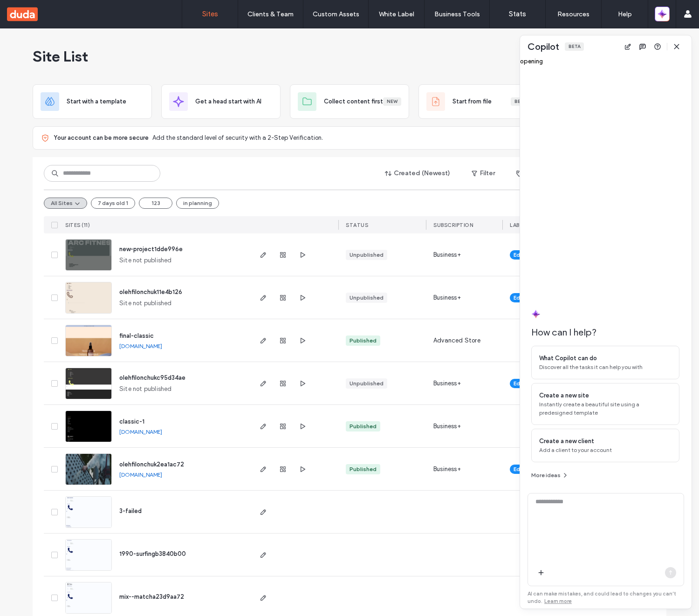
click at [685, 49] on div "Copilot Beta" at bounding box center [606, 46] width 172 height 22
click at [681, 48] on span "button" at bounding box center [676, 46] width 15 height 15
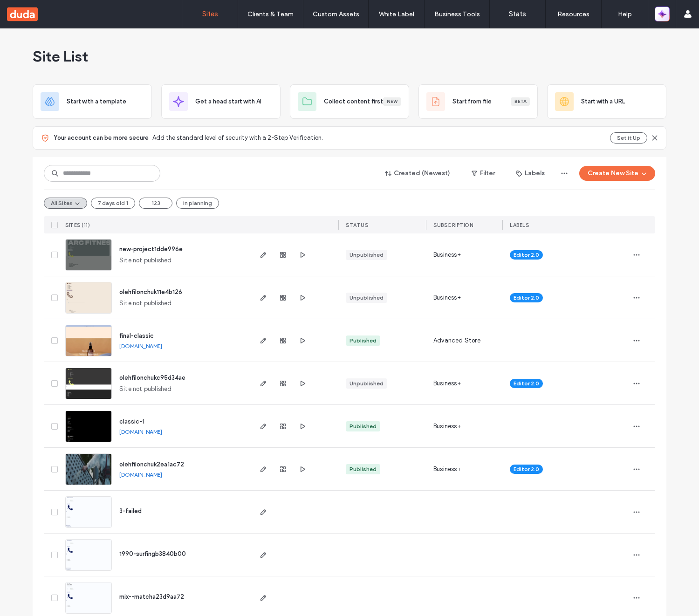
click at [665, 20] on span "button" at bounding box center [662, 13] width 8 height 13
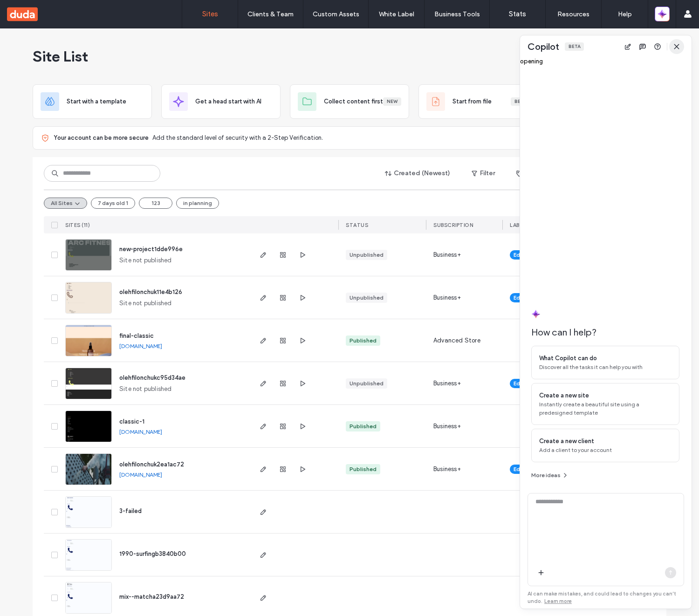
click at [678, 48] on icon "button" at bounding box center [676, 46] width 7 height 7
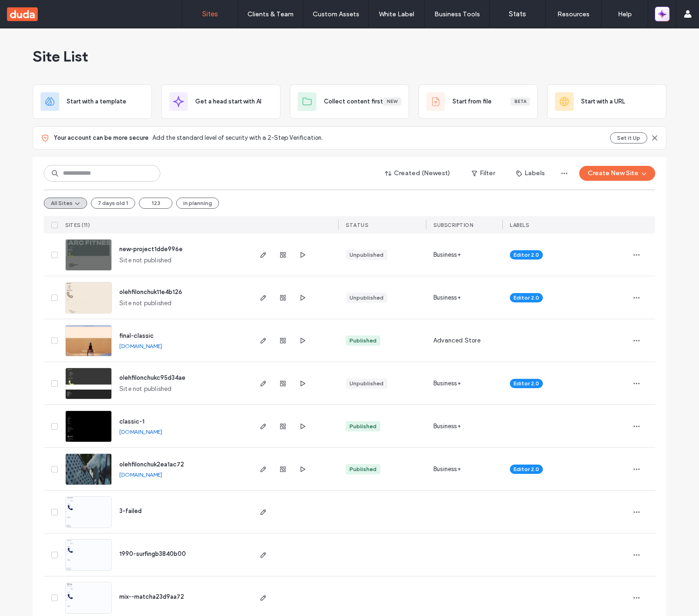
click at [664, 16] on icon "button" at bounding box center [662, 13] width 9 height 9
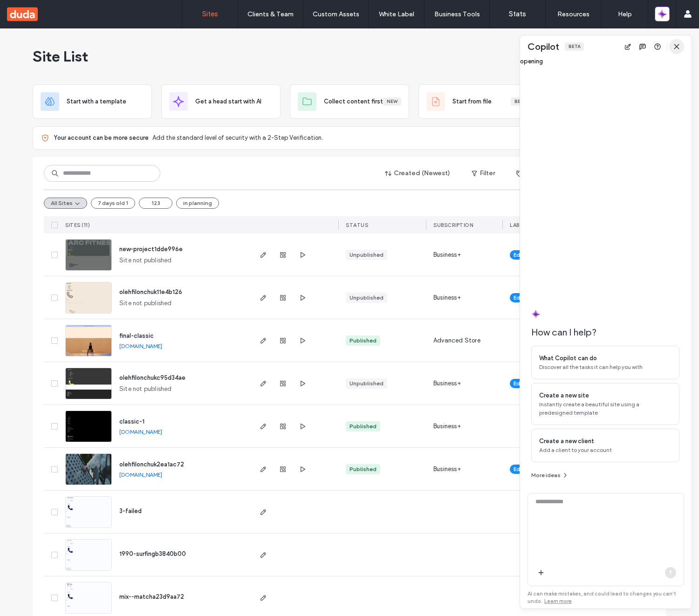
click at [682, 47] on span "button" at bounding box center [676, 46] width 15 height 15
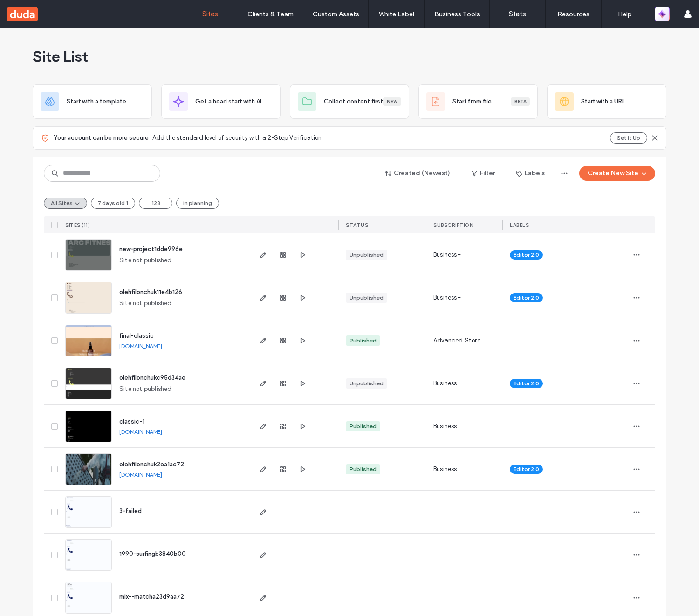
click at [660, 19] on span "button" at bounding box center [662, 13] width 8 height 13
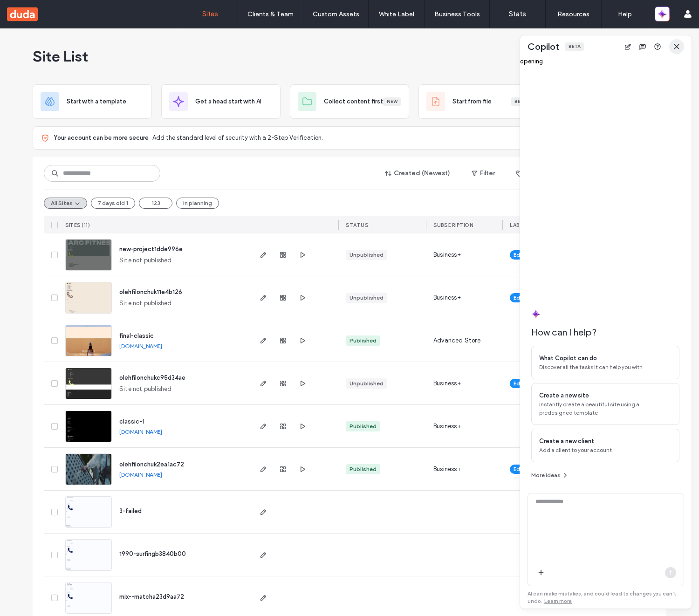
click at [677, 50] on span "button" at bounding box center [676, 46] width 15 height 15
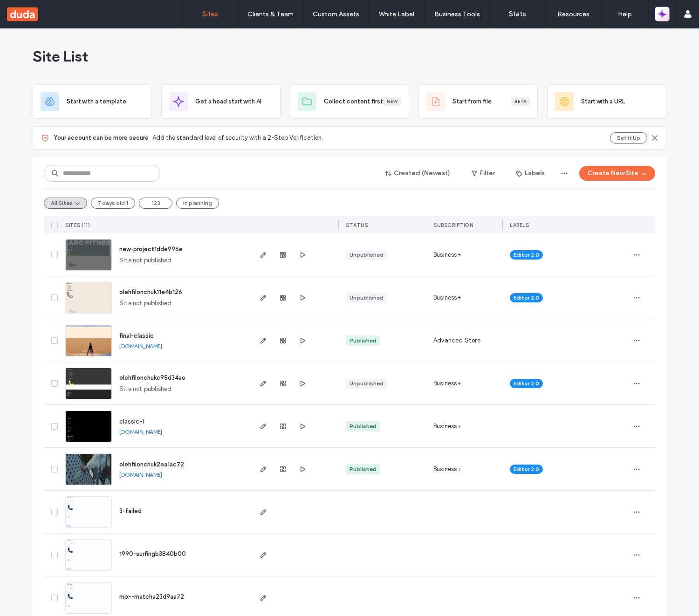
click at [661, 15] on icon "button" at bounding box center [661, 15] width 2 height 2
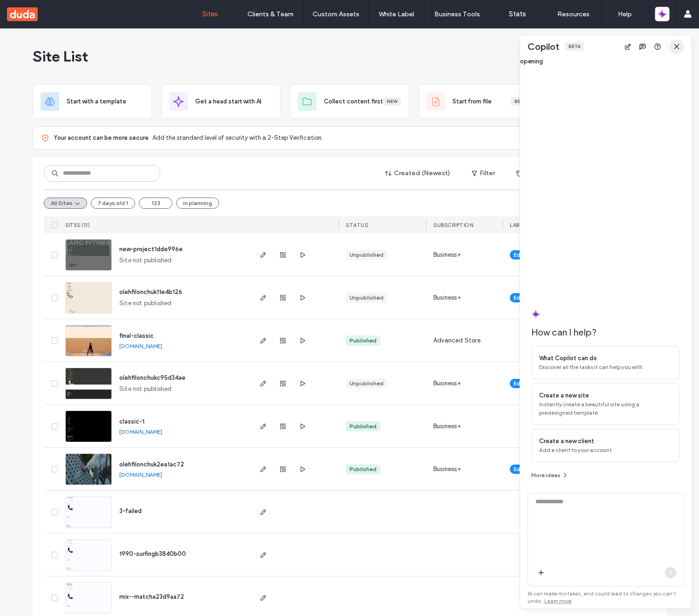
click at [679, 44] on use "button" at bounding box center [676, 46] width 4 height 4
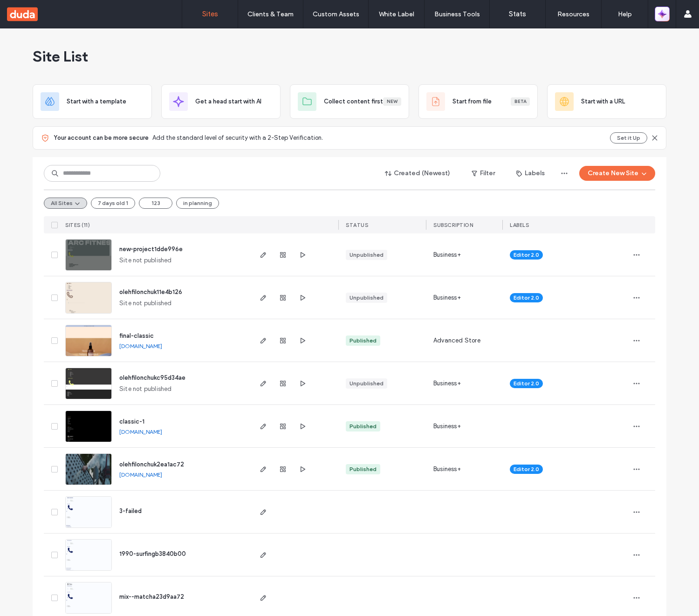
click at [664, 14] on icon "button" at bounding box center [664, 16] width 4 height 4
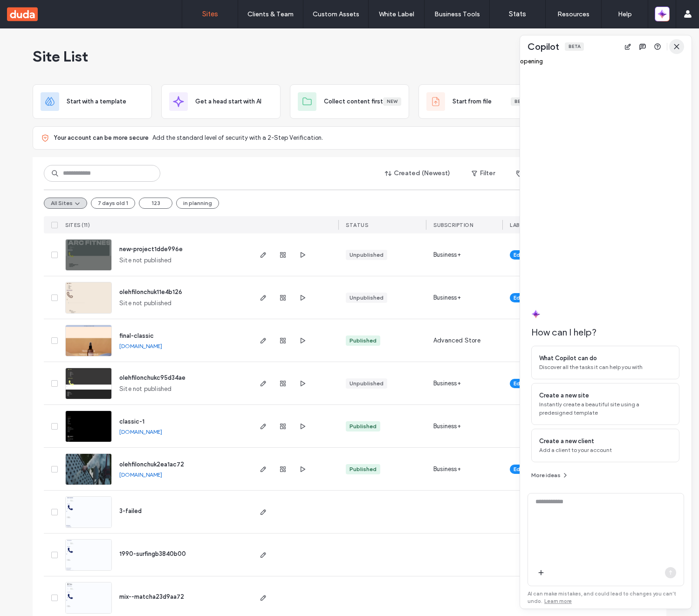
click at [681, 46] on span "button" at bounding box center [676, 46] width 15 height 15
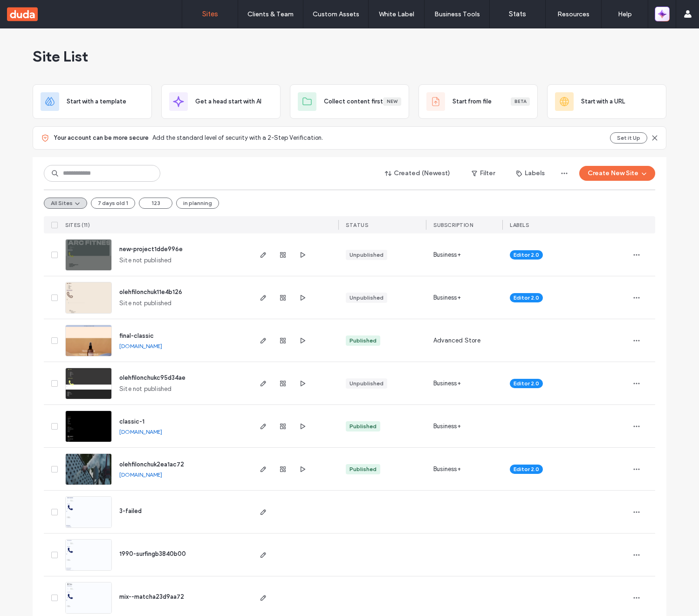
click at [665, 18] on icon "button" at bounding box center [662, 13] width 9 height 9
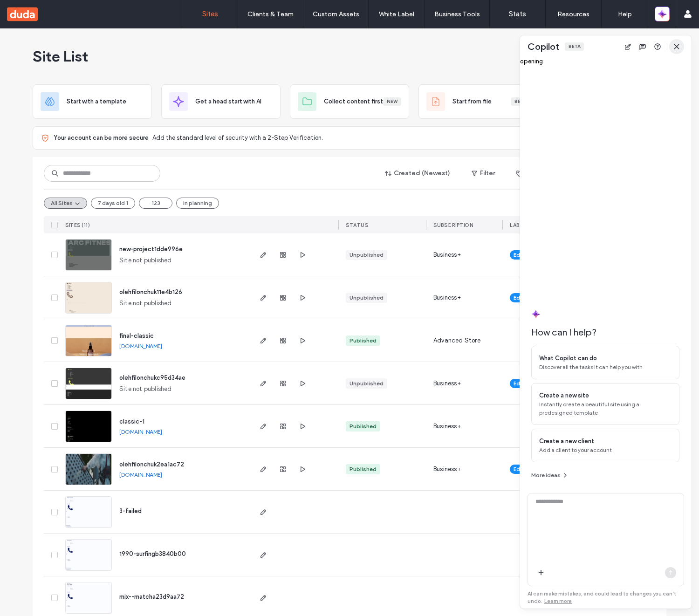
click at [677, 49] on icon "button" at bounding box center [676, 46] width 7 height 7
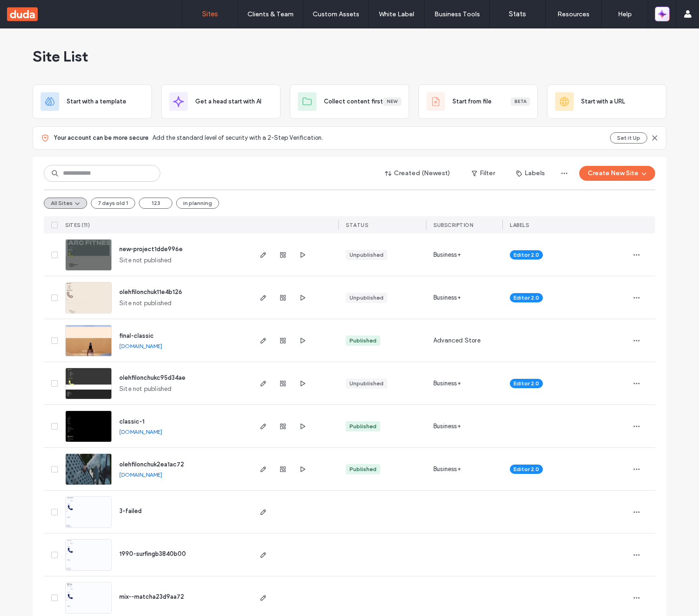
click at [664, 21] on button "button" at bounding box center [662, 14] width 15 height 15
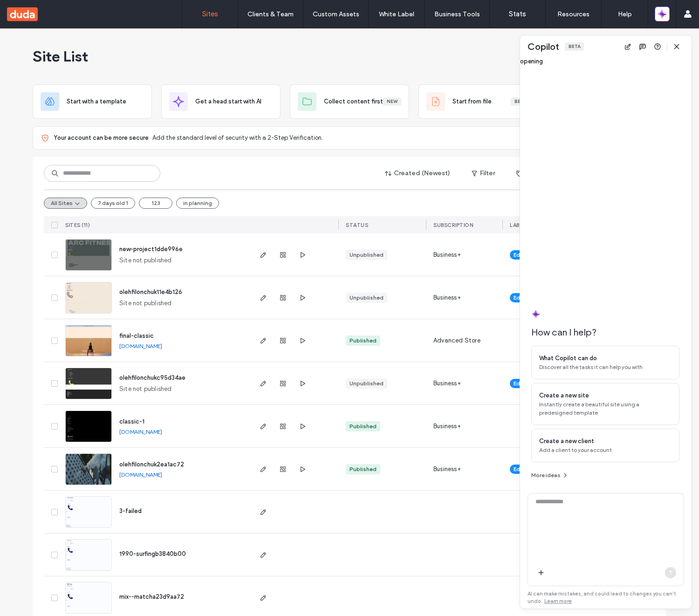
click at [677, 58] on div "opening" at bounding box center [606, 61] width 172 height 7
click at [677, 50] on span "button" at bounding box center [676, 46] width 15 height 15
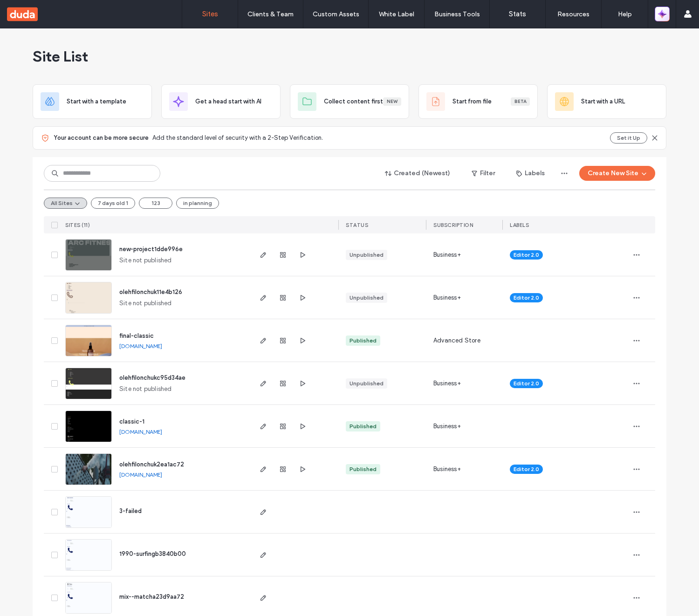
click at [661, 13] on icon "button" at bounding box center [661, 13] width 2 height 2
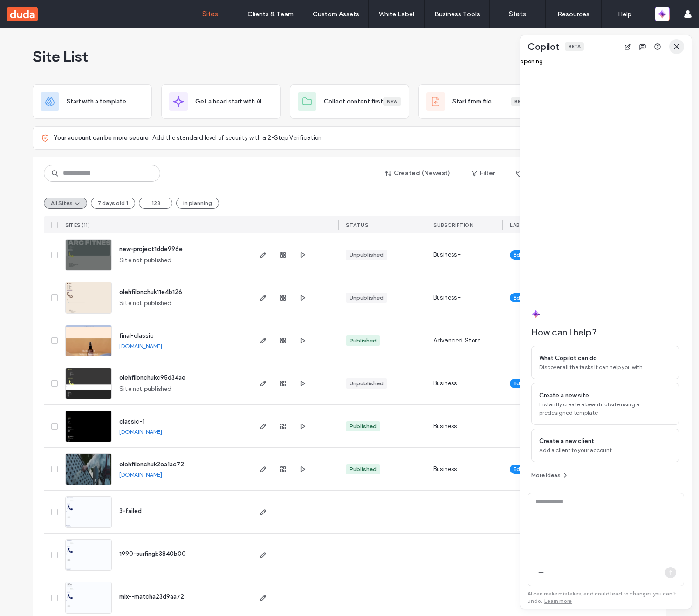
click at [674, 45] on icon "button" at bounding box center [676, 46] width 7 height 7
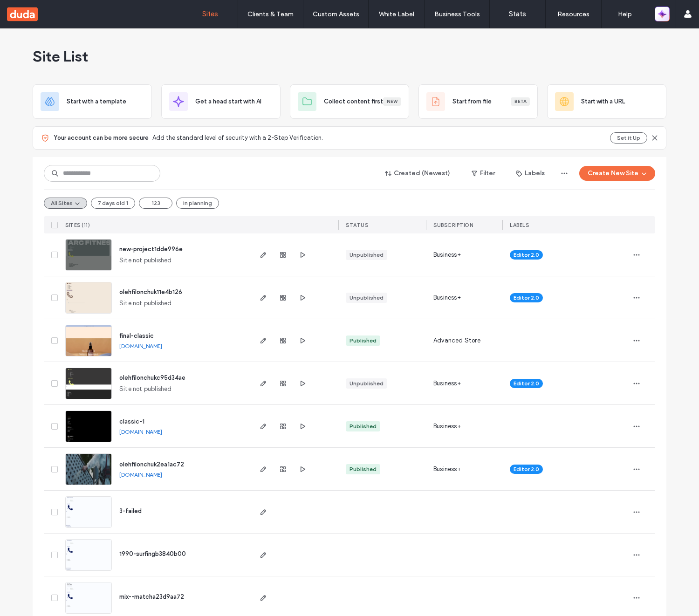
click at [665, 11] on icon "button" at bounding box center [662, 13] width 9 height 9
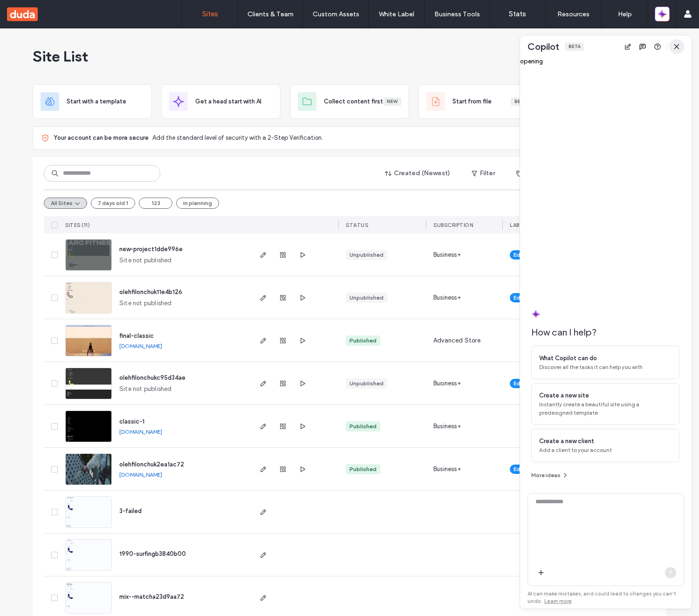
click at [677, 43] on icon "button" at bounding box center [676, 46] width 7 height 7
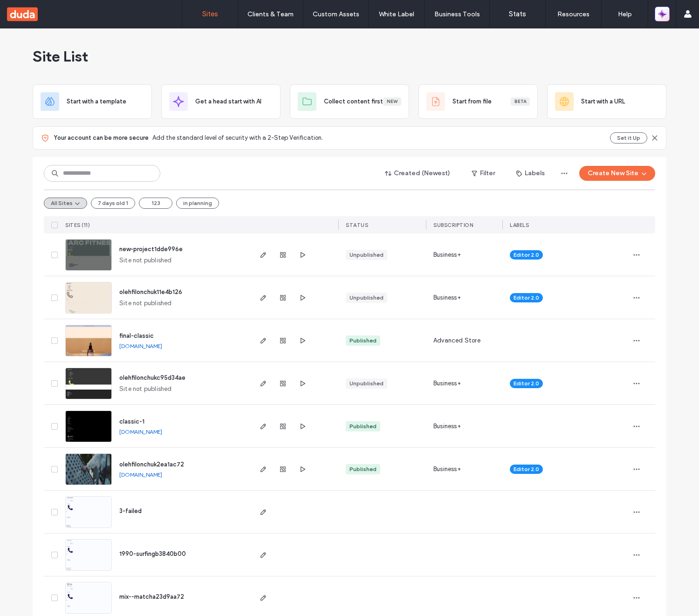
click at [667, 16] on icon "button" at bounding box center [662, 13] width 9 height 9
click at [662, 14] on icon "button" at bounding box center [663, 13] width 2 height 2
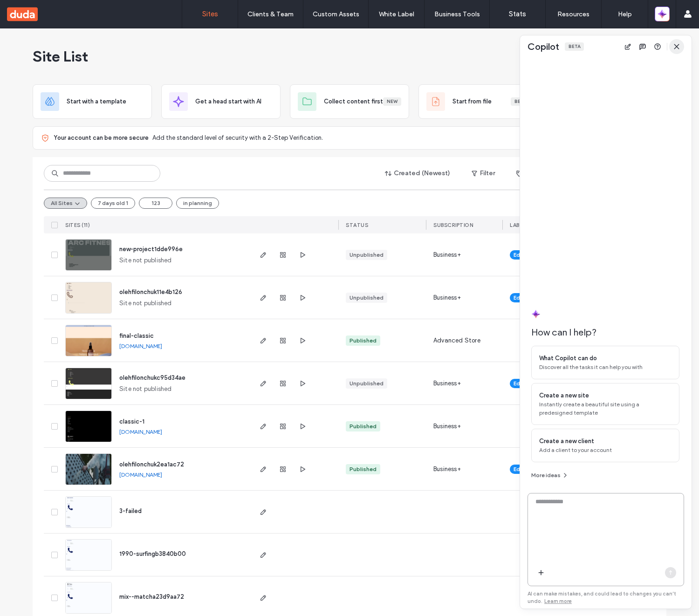
click at [680, 44] on icon "button" at bounding box center [676, 46] width 7 height 7
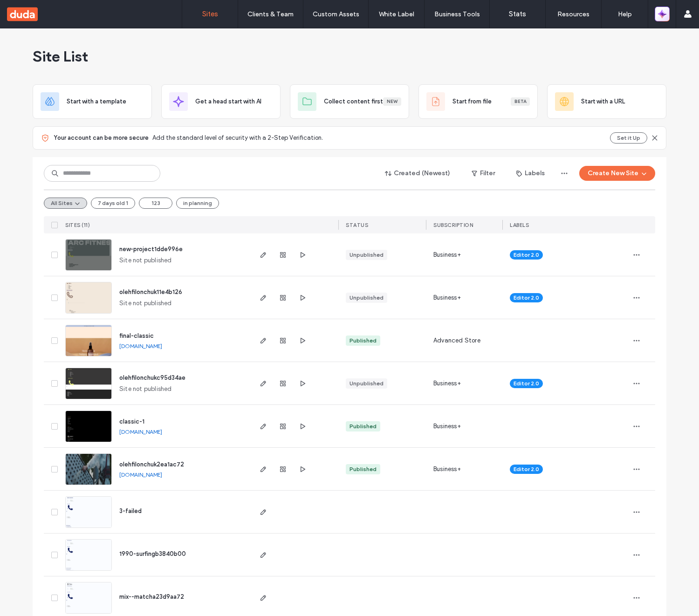
click at [665, 15] on icon "button" at bounding box center [662, 13] width 9 height 9
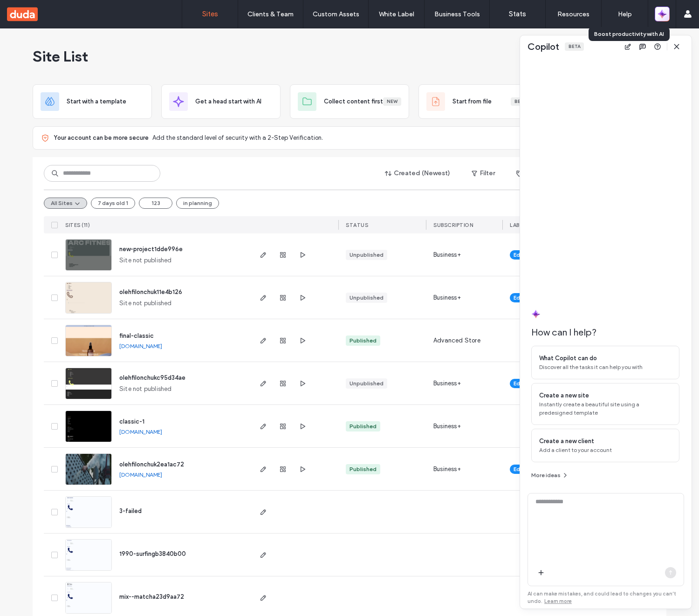
click at [665, 15] on icon "button" at bounding box center [662, 13] width 9 height 9
click at [680, 49] on icon "button" at bounding box center [676, 46] width 7 height 7
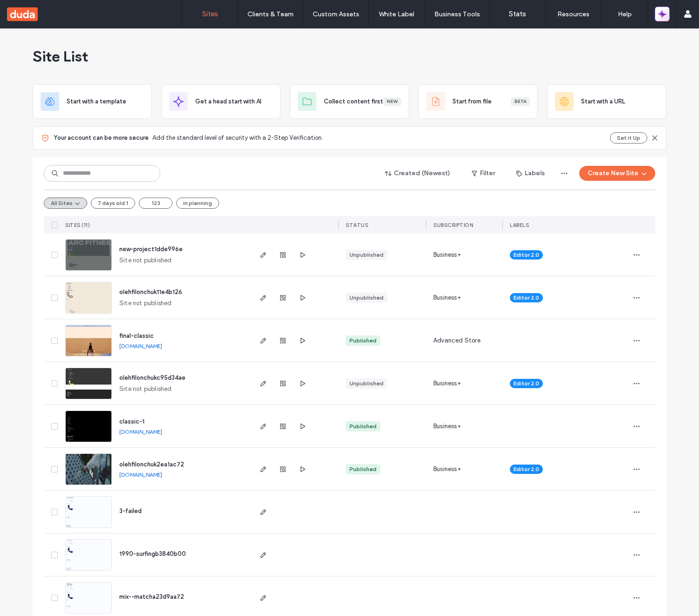
click at [663, 9] on icon "button" at bounding box center [662, 13] width 9 height 9
click at [663, 11] on icon "button" at bounding box center [662, 13] width 9 height 9
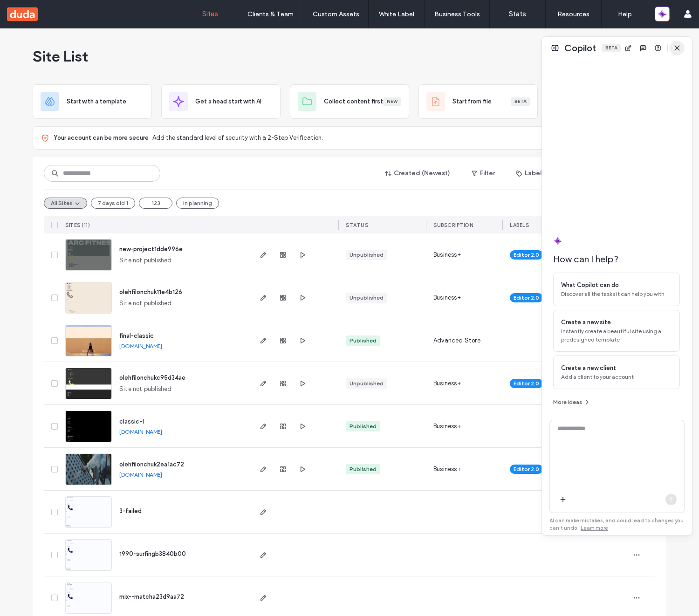
click at [680, 42] on span "button" at bounding box center [677, 48] width 15 height 15
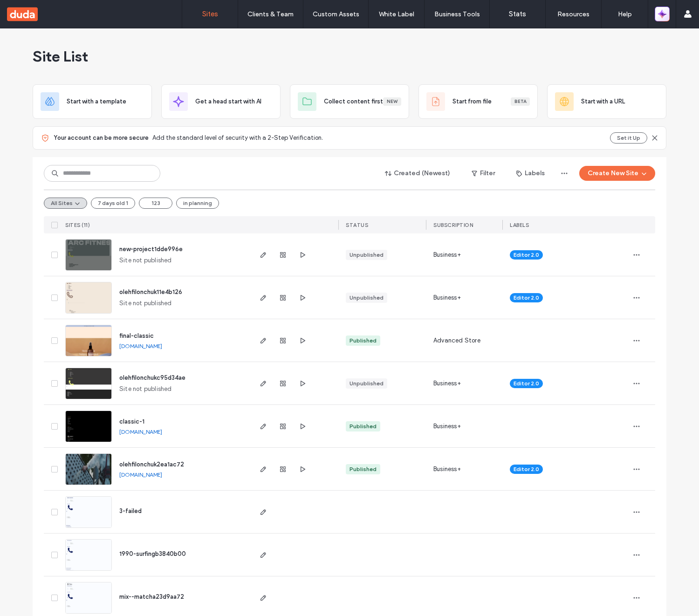
click at [665, 17] on icon "button" at bounding box center [662, 13] width 9 height 9
click at [667, 18] on icon "button" at bounding box center [662, 13] width 9 height 9
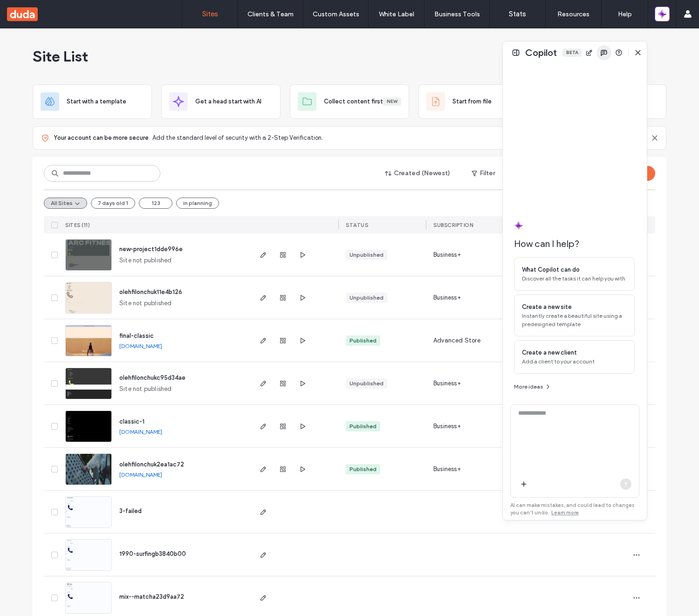
drag, startPoint x: 647, startPoint y: 42, endPoint x: 596, endPoint y: 47, distance: 51.0
click at [598, 47] on span "button" at bounding box center [604, 52] width 15 height 15
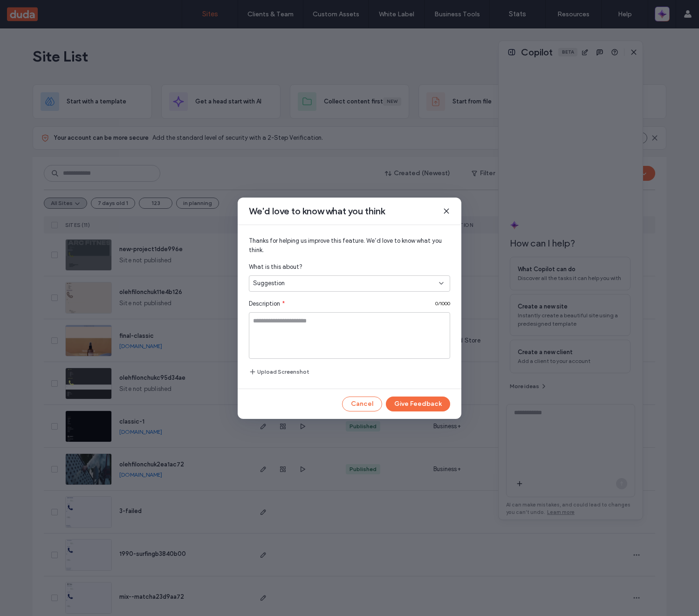
click at [446, 212] on use at bounding box center [446, 211] width 4 height 4
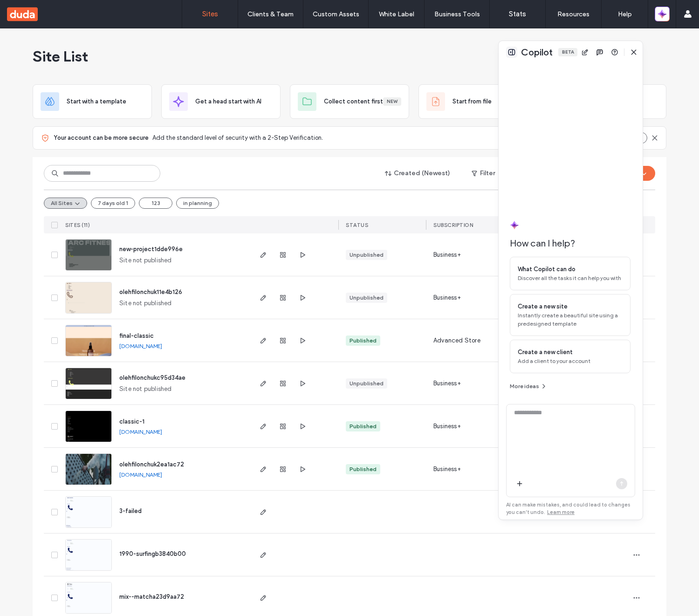
click at [513, 51] on button at bounding box center [511, 52] width 11 height 11
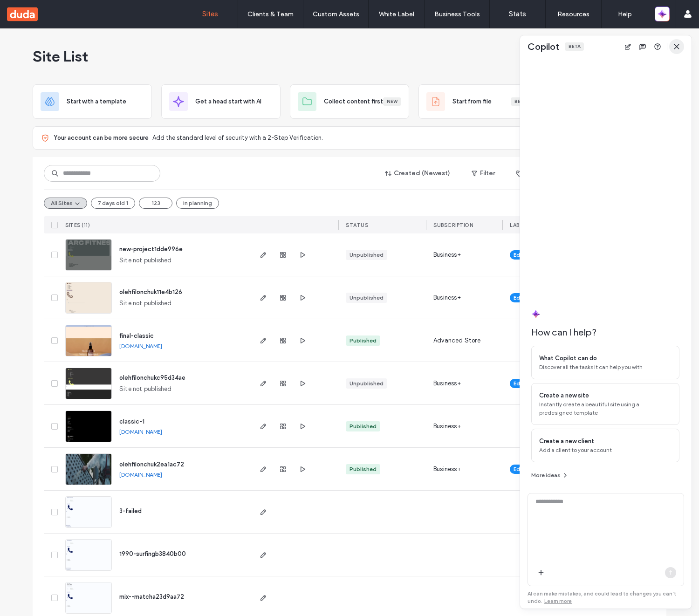
click at [674, 48] on use "button" at bounding box center [676, 46] width 4 height 4
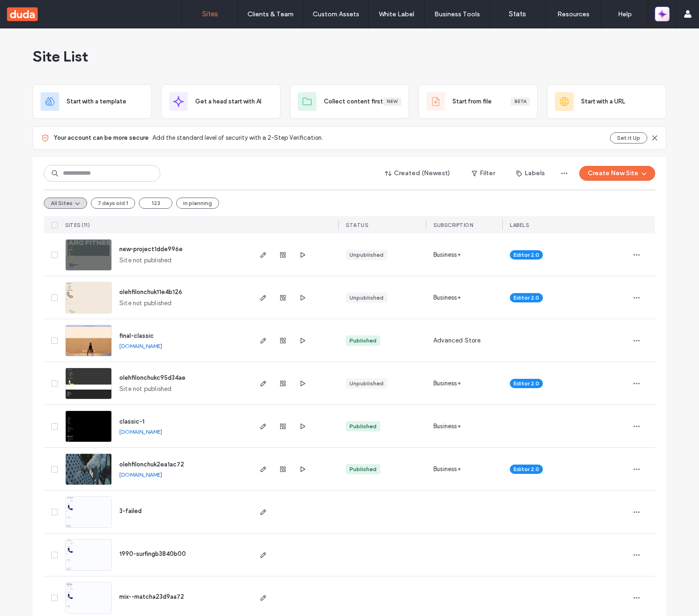
click at [664, 16] on icon "button" at bounding box center [662, 13] width 9 height 9
click at [665, 15] on icon "button" at bounding box center [662, 13] width 9 height 9
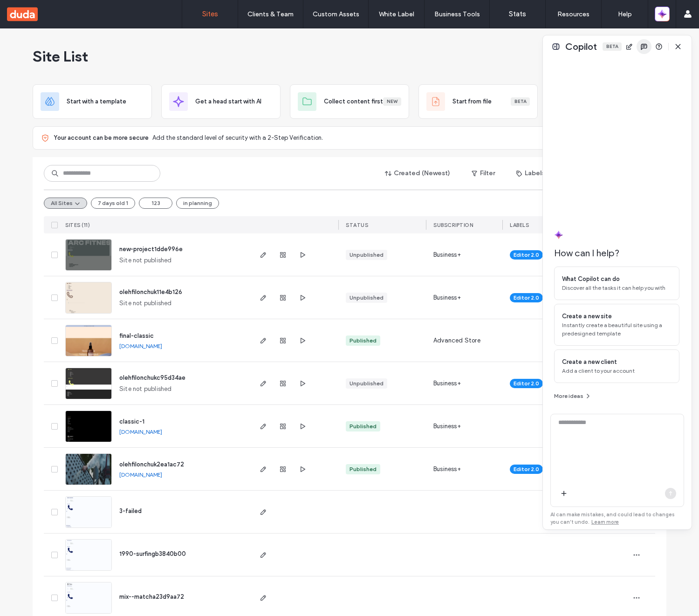
click at [649, 52] on span "button" at bounding box center [644, 46] width 15 height 15
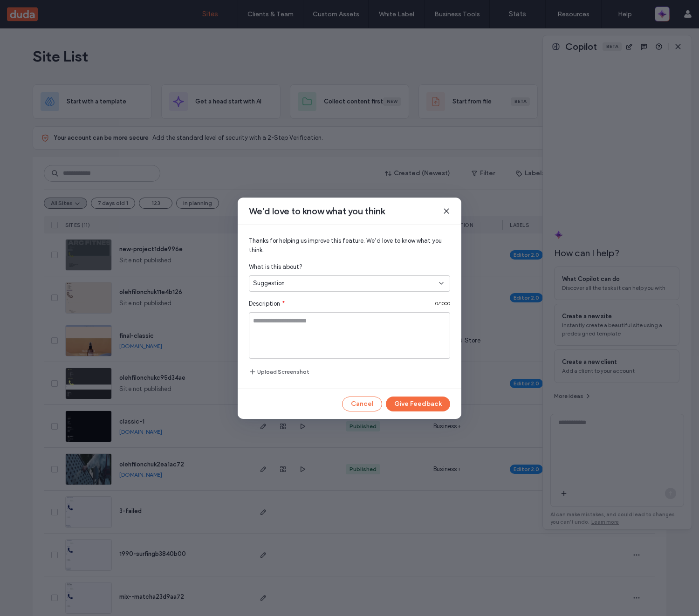
click at [449, 214] on span at bounding box center [446, 211] width 7 height 12
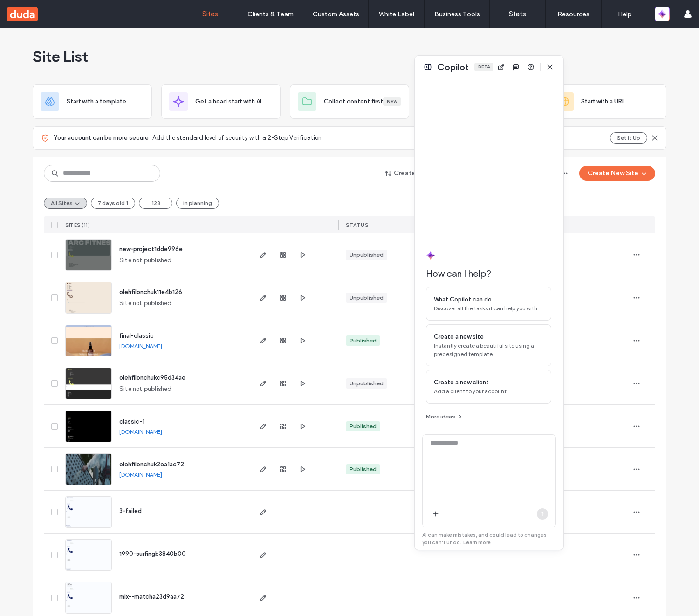
drag, startPoint x: 603, startPoint y: 41, endPoint x: 475, endPoint y: 61, distance: 129.8
click at [475, 61] on div "Copilot Beta" at bounding box center [465, 67] width 56 height 12
click at [428, 67] on button at bounding box center [427, 67] width 11 height 11
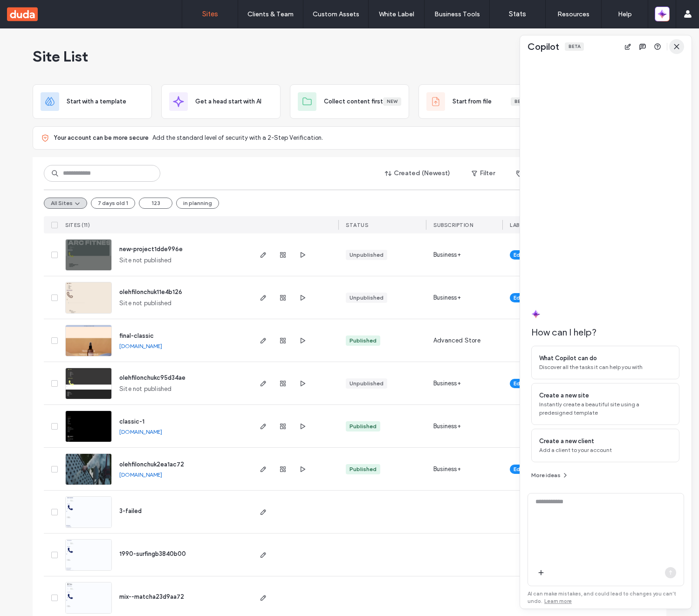
click at [676, 44] on icon "button" at bounding box center [676, 46] width 7 height 7
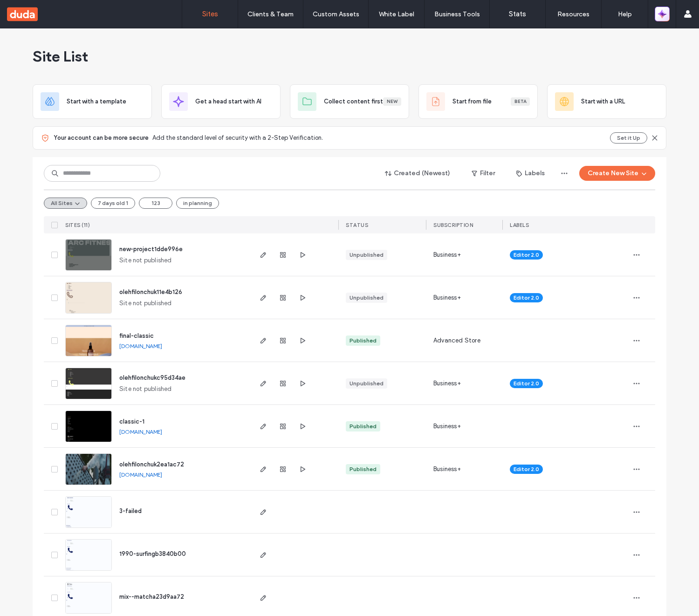
click at [667, 16] on icon "button" at bounding box center [662, 13] width 9 height 9
click at [663, 16] on icon "button" at bounding box center [664, 16] width 4 height 4
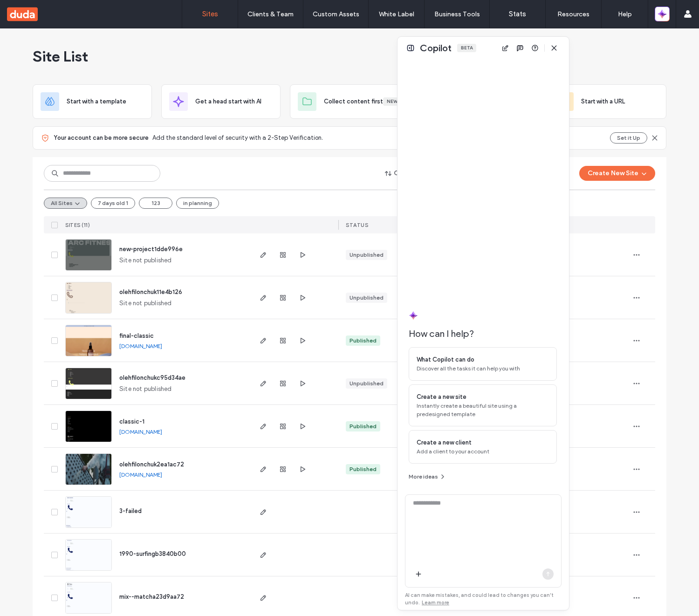
drag, startPoint x: 603, startPoint y: 50, endPoint x: 480, endPoint y: 52, distance: 122.6
click at [480, 52] on div "Copilot Beta" at bounding box center [484, 48] width 172 height 22
click at [409, 50] on button at bounding box center [410, 47] width 11 height 11
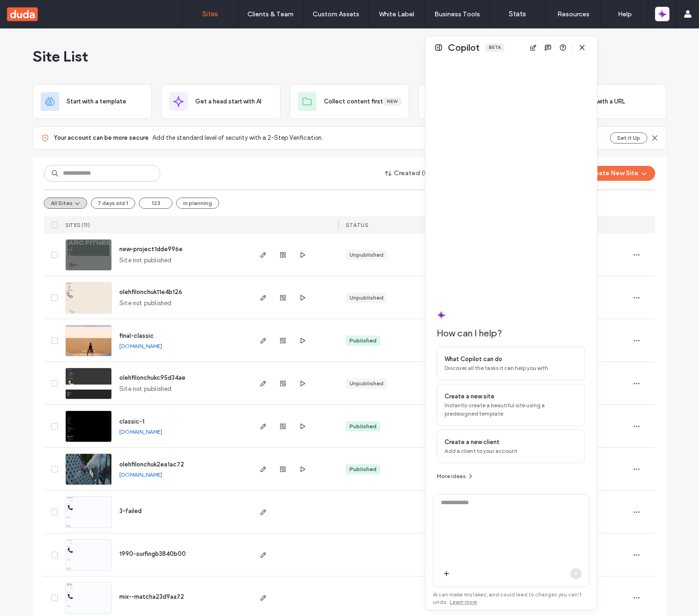
drag, startPoint x: 590, startPoint y: 48, endPoint x: 454, endPoint y: 50, distance: 135.2
click at [499, 50] on div "Copilot Beta" at bounding box center [512, 47] width 172 height 22
click at [425, 49] on button at bounding box center [425, 48] width 11 height 11
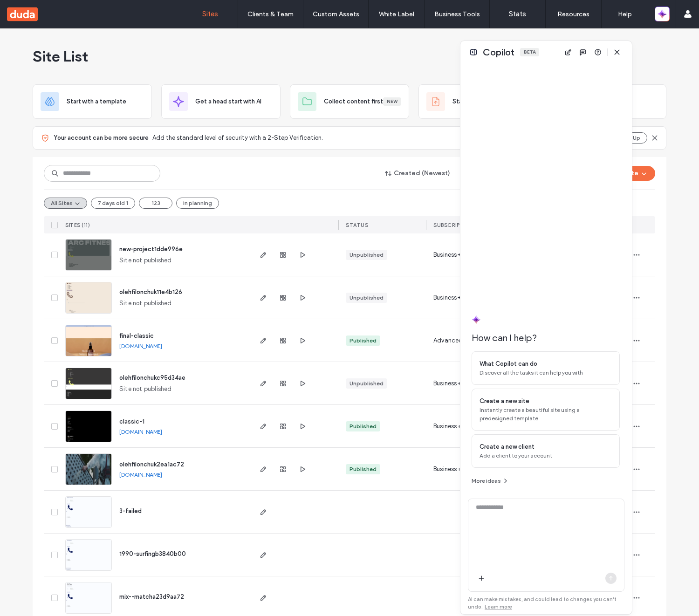
drag, startPoint x: 584, startPoint y: 48, endPoint x: 428, endPoint y: 49, distance: 155.7
click at [520, 49] on div "Beta" at bounding box center [529, 52] width 19 height 8
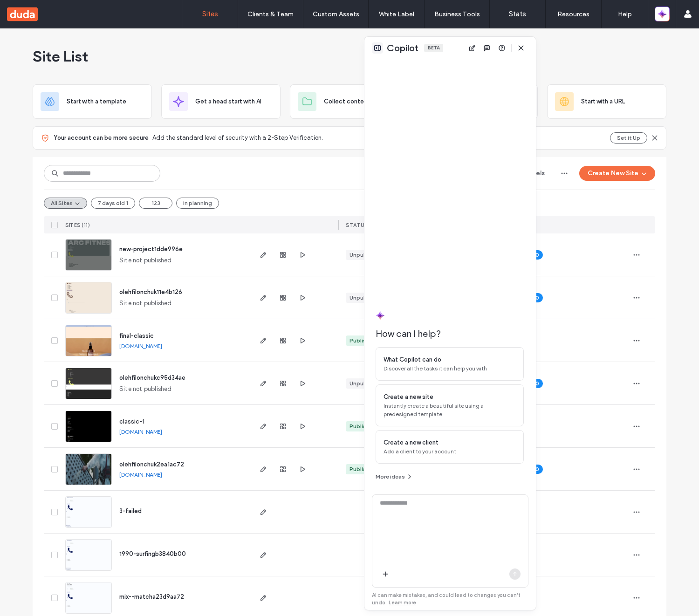
click at [375, 48] on button at bounding box center [377, 47] width 11 height 11
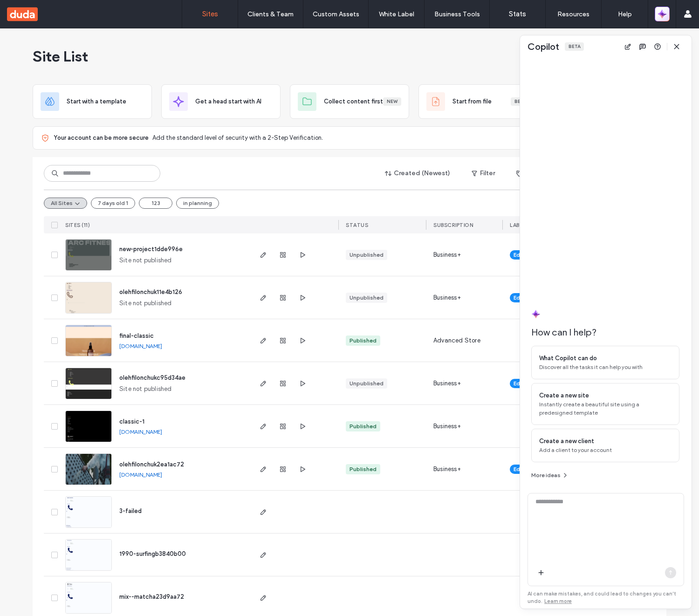
click at [664, 14] on icon "button" at bounding box center [663, 13] width 2 height 2
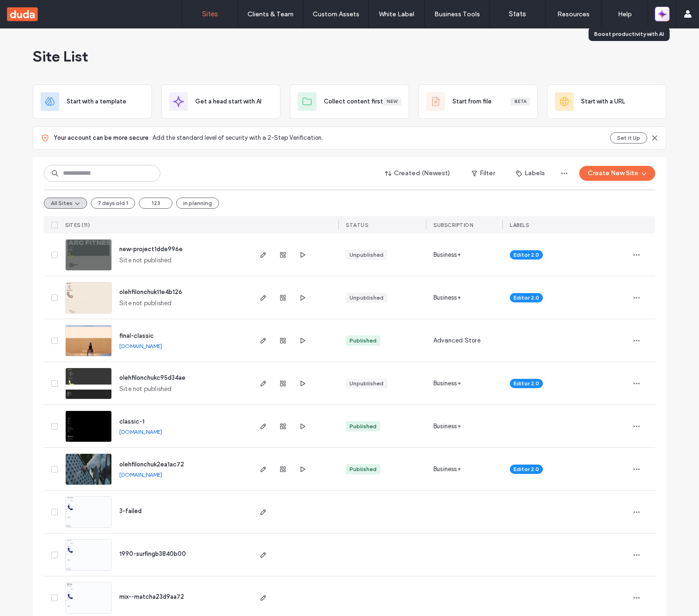
click at [664, 14] on icon "button" at bounding box center [663, 13] width 2 height 2
click at [664, 16] on icon "button" at bounding box center [662, 13] width 9 height 9
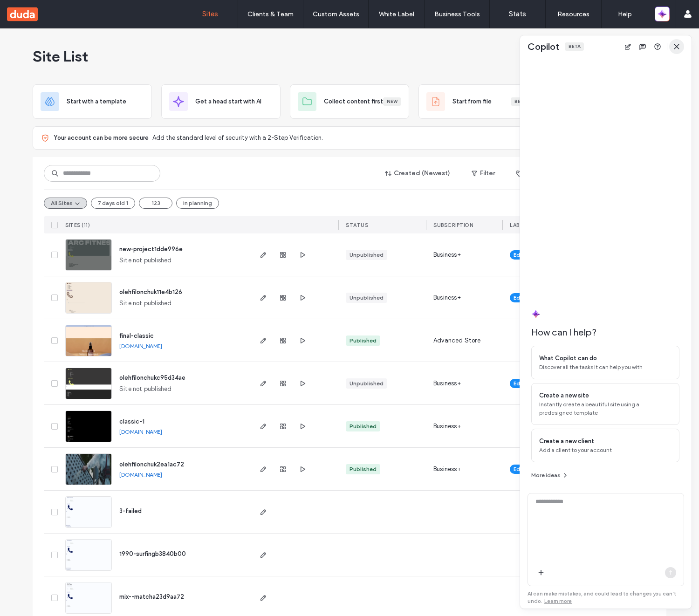
click at [676, 48] on use "button" at bounding box center [676, 46] width 4 height 4
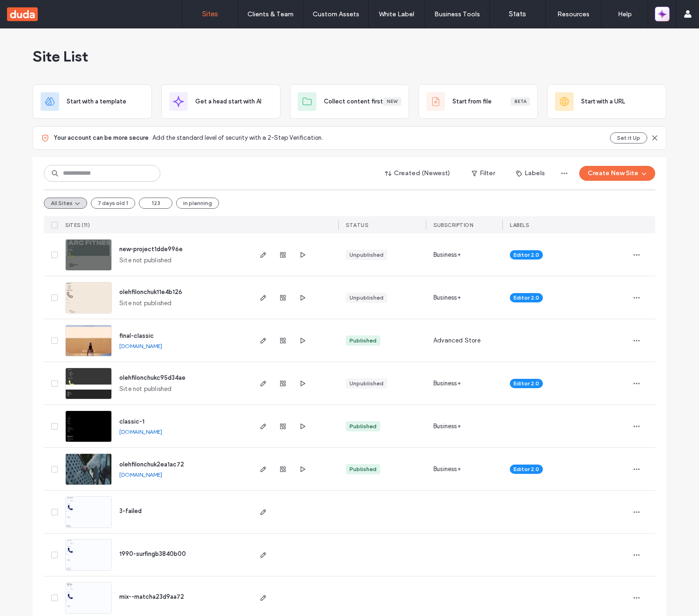
click at [660, 13] on icon "button" at bounding box center [660, 12] width 4 height 4
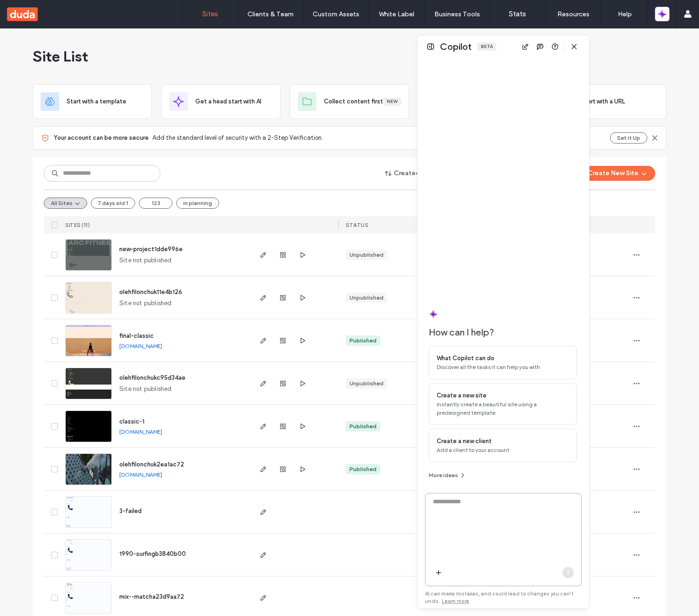
drag, startPoint x: 602, startPoint y: 46, endPoint x: 494, endPoint y: 46, distance: 108.1
click at [494, 46] on div "Copilot Beta" at bounding box center [504, 46] width 172 height 22
click at [429, 47] on button at bounding box center [424, 46] width 11 height 11
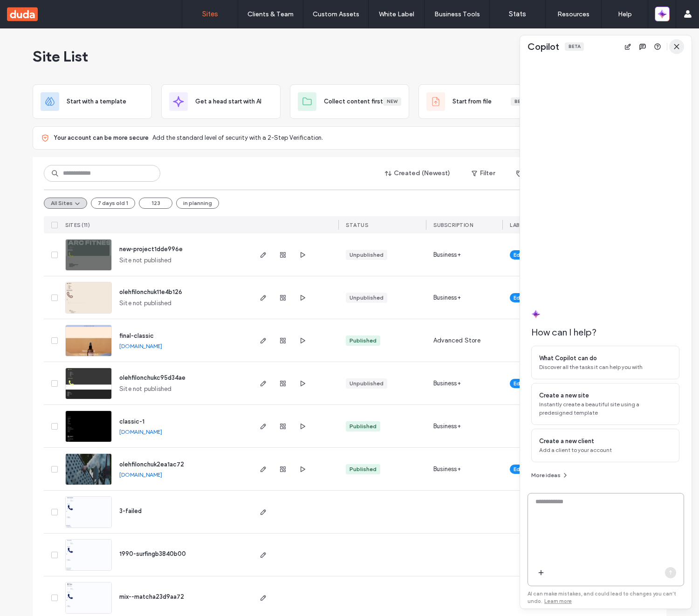
click at [679, 43] on icon "button" at bounding box center [676, 46] width 7 height 7
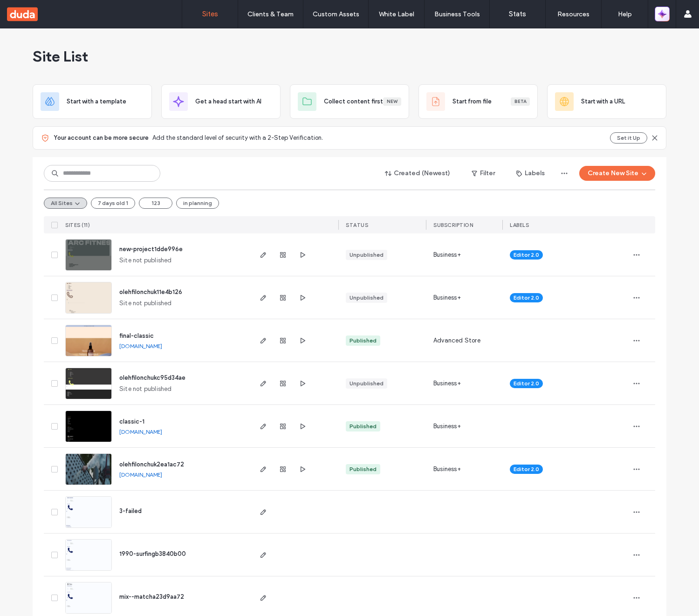
click at [662, 13] on icon "button" at bounding box center [663, 13] width 2 height 2
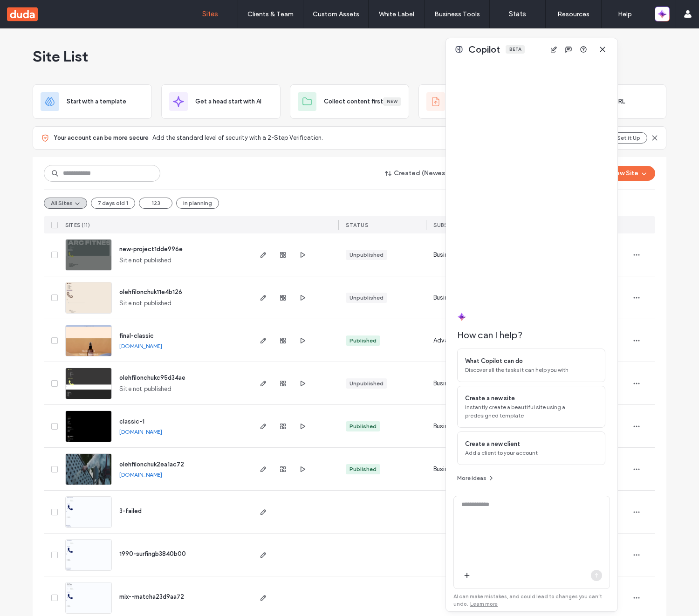
drag, startPoint x: 605, startPoint y: 48, endPoint x: 510, endPoint y: 48, distance: 94.2
click at [510, 48] on div "Copilot Beta" at bounding box center [532, 49] width 172 height 22
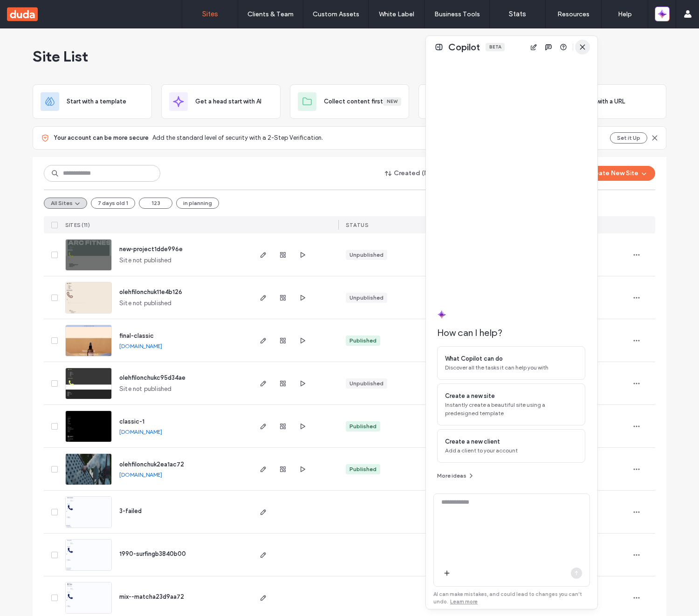
click at [586, 48] on span "button" at bounding box center [582, 47] width 15 height 15
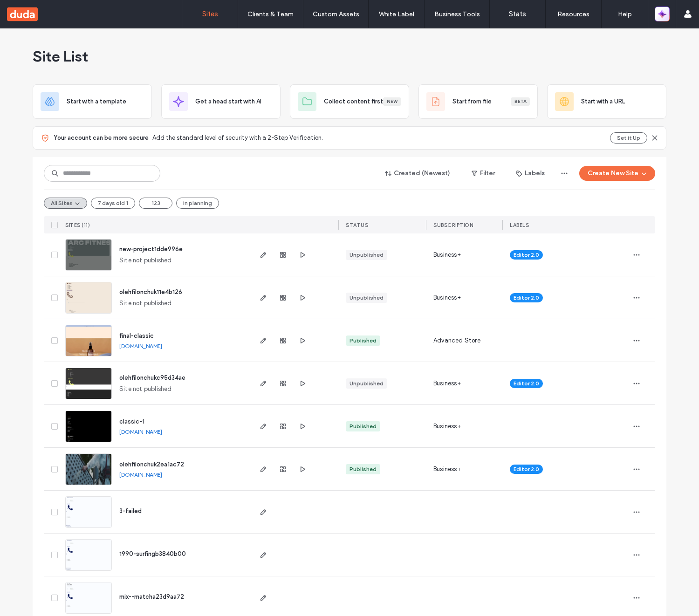
click at [662, 15] on icon "button" at bounding box center [664, 16] width 4 height 4
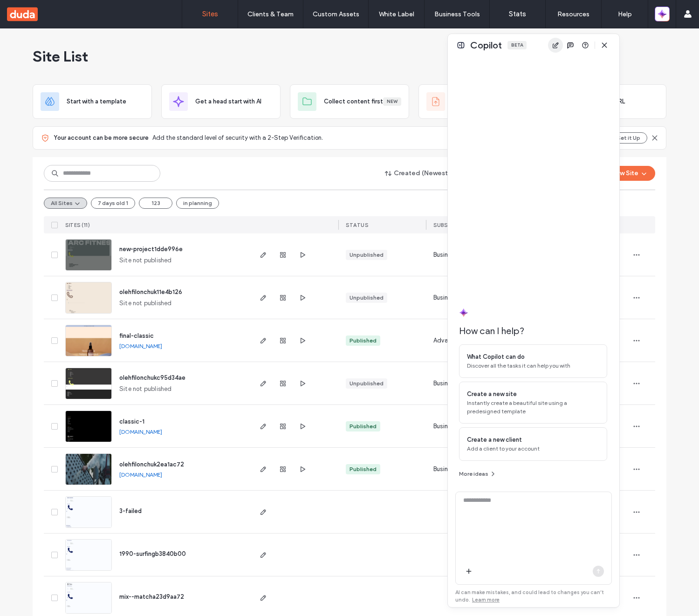
drag, startPoint x: 516, startPoint y: 50, endPoint x: 640, endPoint y: 48, distance: 124.5
click at [619, 48] on div "Copilot Beta" at bounding box center [534, 45] width 172 height 22
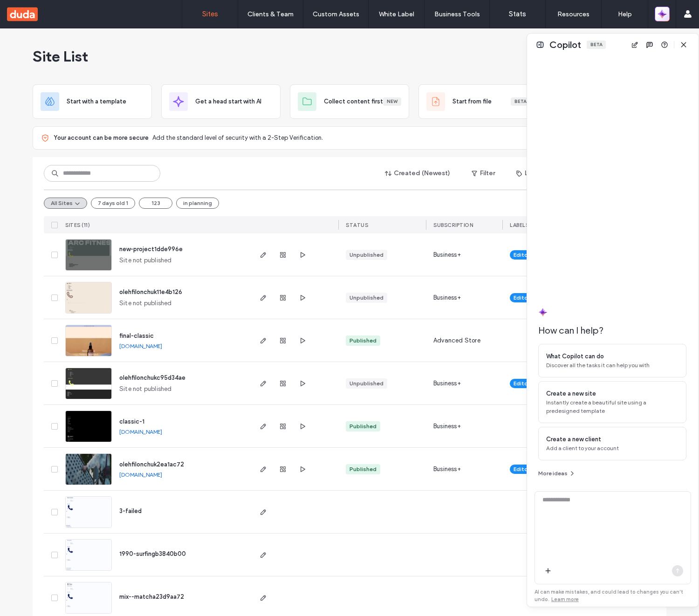
click at [668, 16] on button "button" at bounding box center [662, 14] width 15 height 15
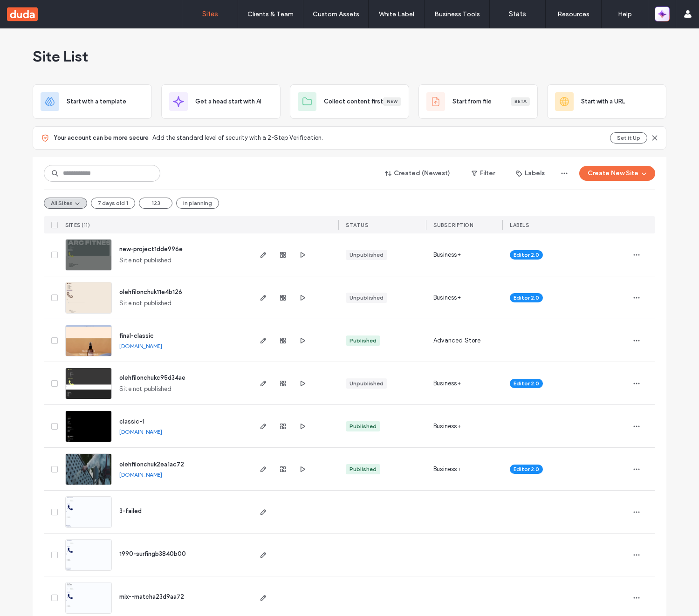
click at [666, 16] on icon "button" at bounding box center [662, 13] width 9 height 9
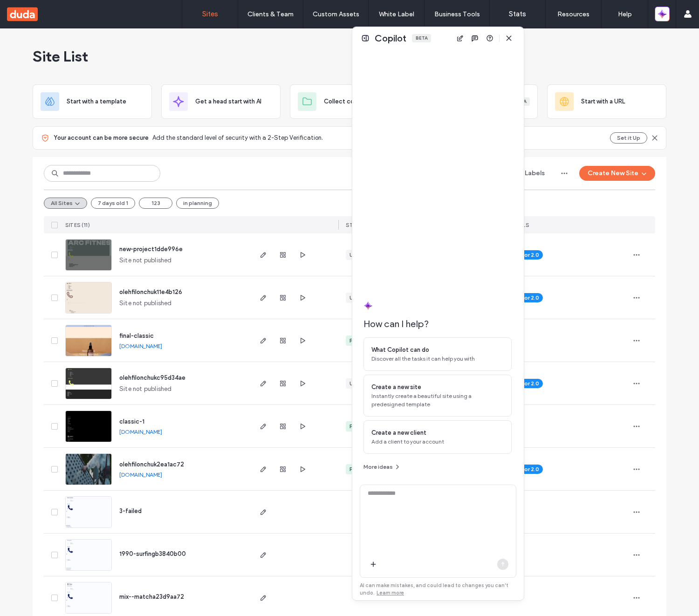
drag, startPoint x: 618, startPoint y: 44, endPoint x: 373, endPoint y: 57, distance: 245.5
click at [400, 49] on div "Copilot Beta" at bounding box center [438, 38] width 172 height 22
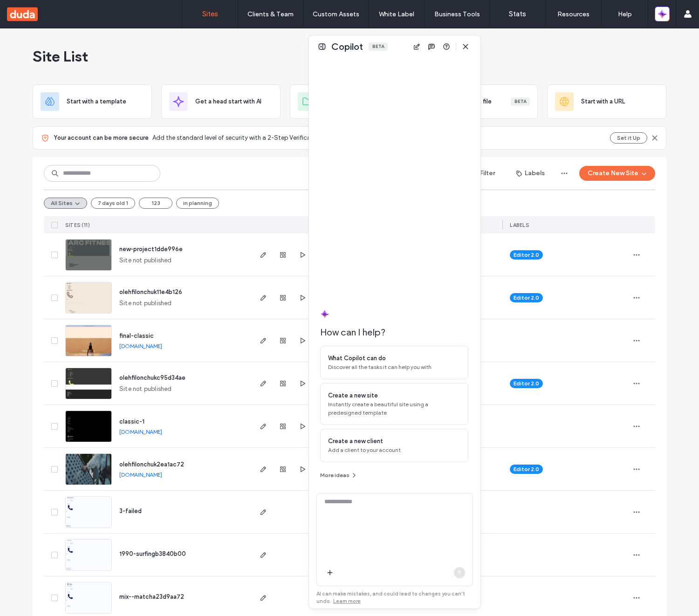
click at [146, 250] on span "new-project1dde996e" at bounding box center [150, 249] width 63 height 7
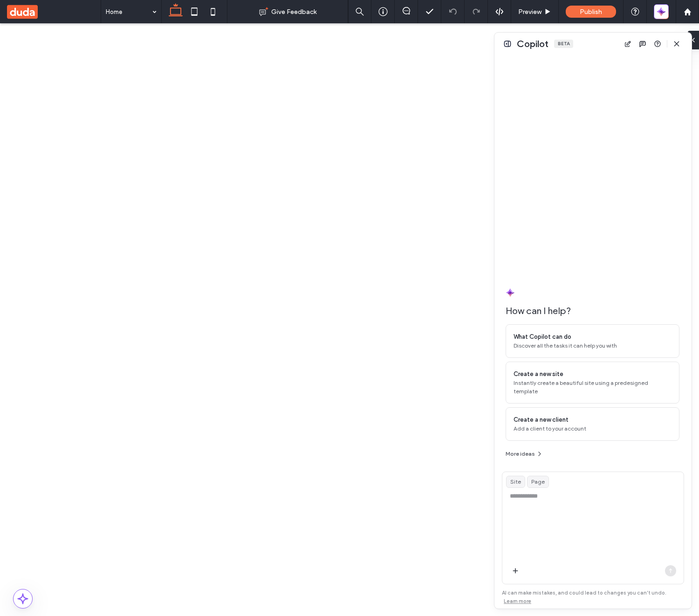
drag, startPoint x: 520, startPoint y: 83, endPoint x: 495, endPoint y: 83, distance: 25.2
click at [495, 83] on div at bounding box center [495, 321] width 2 height 576
click at [503, 44] on button at bounding box center [507, 43] width 11 height 11
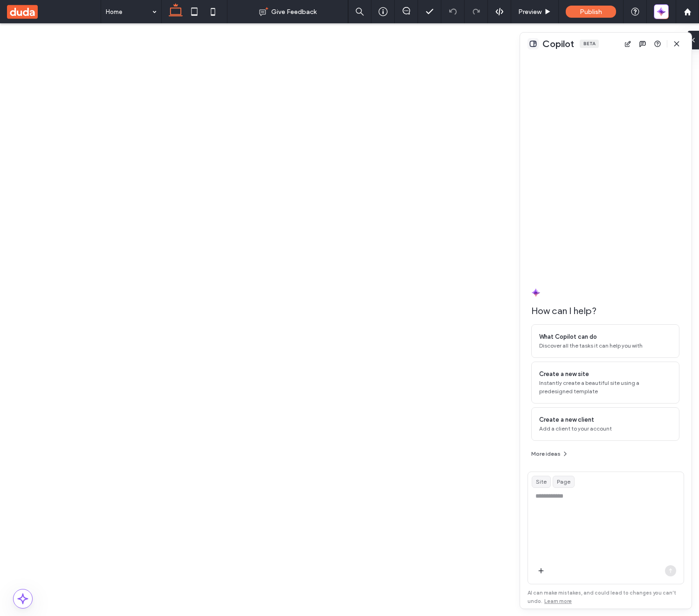
click at [528, 46] on button at bounding box center [533, 43] width 11 height 11
click at [681, 41] on span "button" at bounding box center [676, 43] width 15 height 15
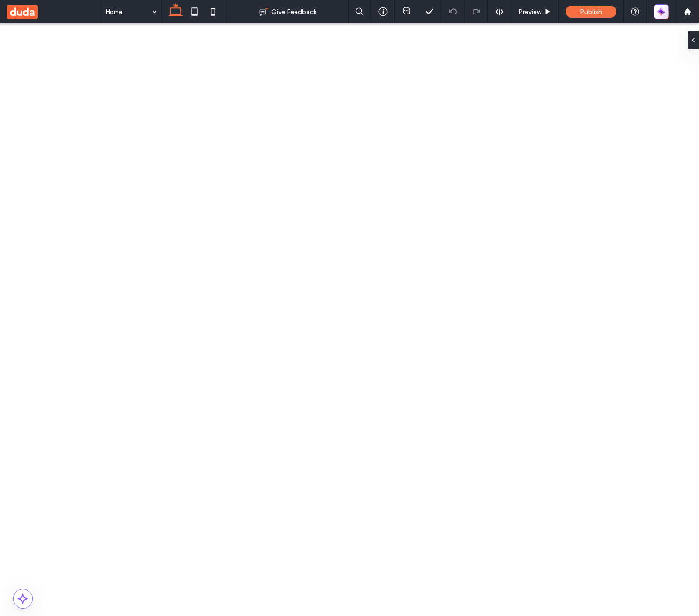
click at [665, 12] on icon "button" at bounding box center [663, 14] width 4 height 4
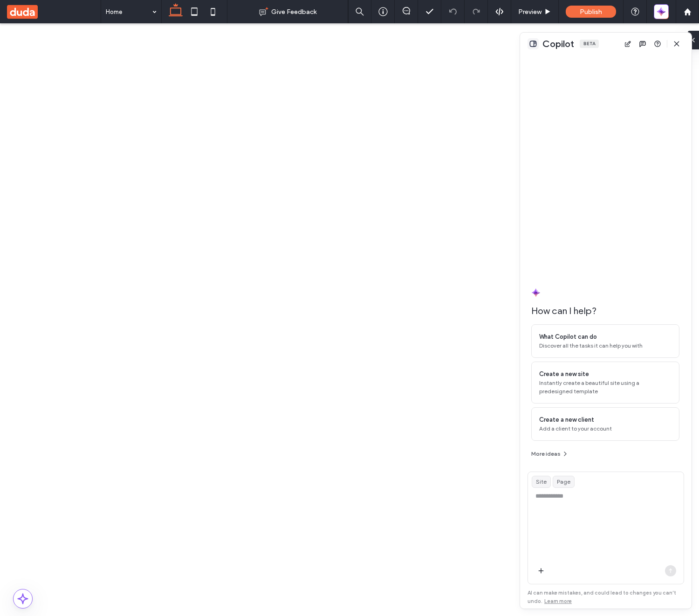
click at [537, 45] on button at bounding box center [533, 43] width 11 height 11
click at [664, 7] on icon "button" at bounding box center [661, 11] width 9 height 9
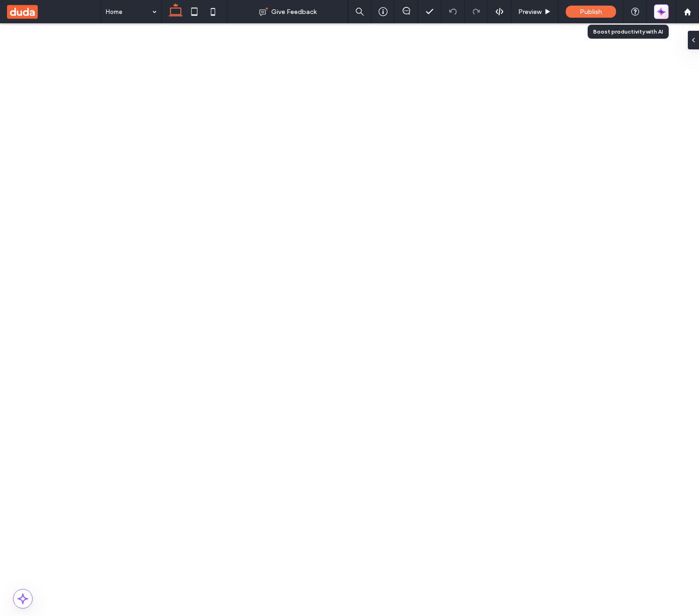
click at [664, 7] on icon "button" at bounding box center [661, 11] width 9 height 9
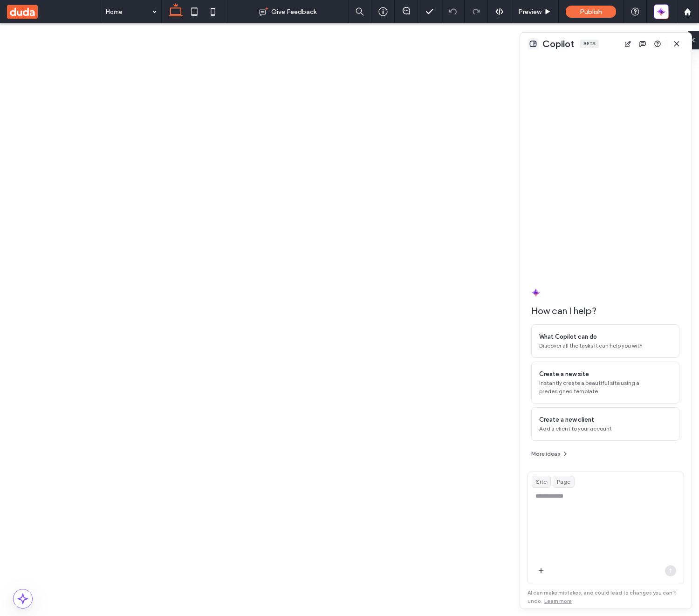
click at [535, 42] on button at bounding box center [533, 43] width 11 height 11
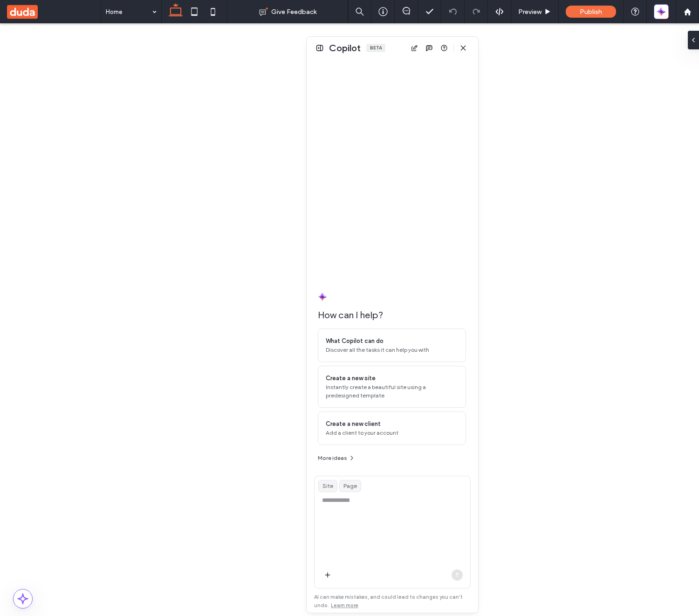
drag, startPoint x: 609, startPoint y: 42, endPoint x: 395, endPoint y: 46, distance: 213.5
click at [395, 46] on div "Copilot Beta" at bounding box center [393, 48] width 172 height 22
click at [324, 47] on button at bounding box center [319, 47] width 11 height 11
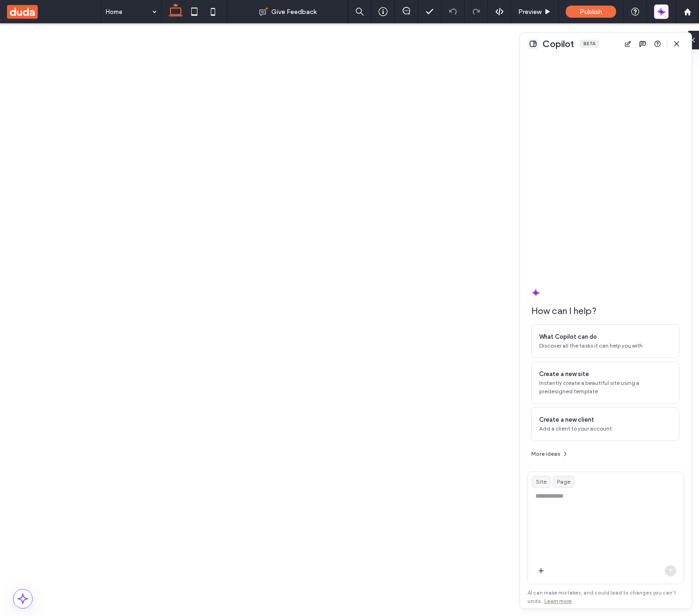
click at [531, 43] on button at bounding box center [533, 43] width 11 height 11
click at [677, 45] on icon "button" at bounding box center [676, 43] width 7 height 7
